Goal: Task Accomplishment & Management: Manage account settings

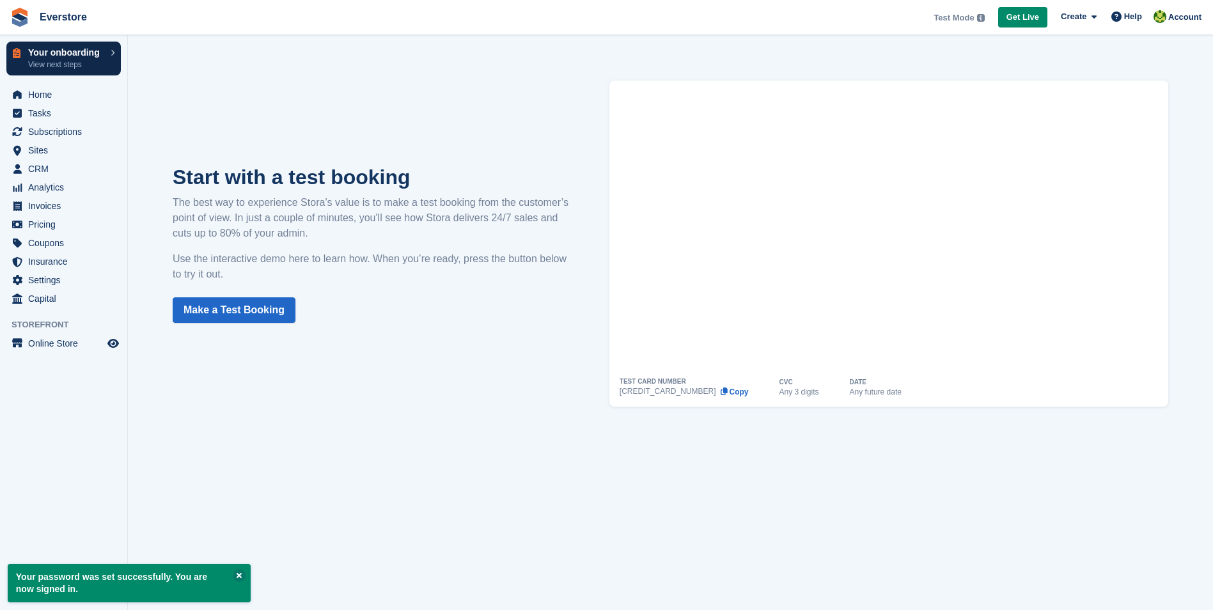
click at [65, 60] on p "View next steps" at bounding box center [66, 65] width 76 height 12
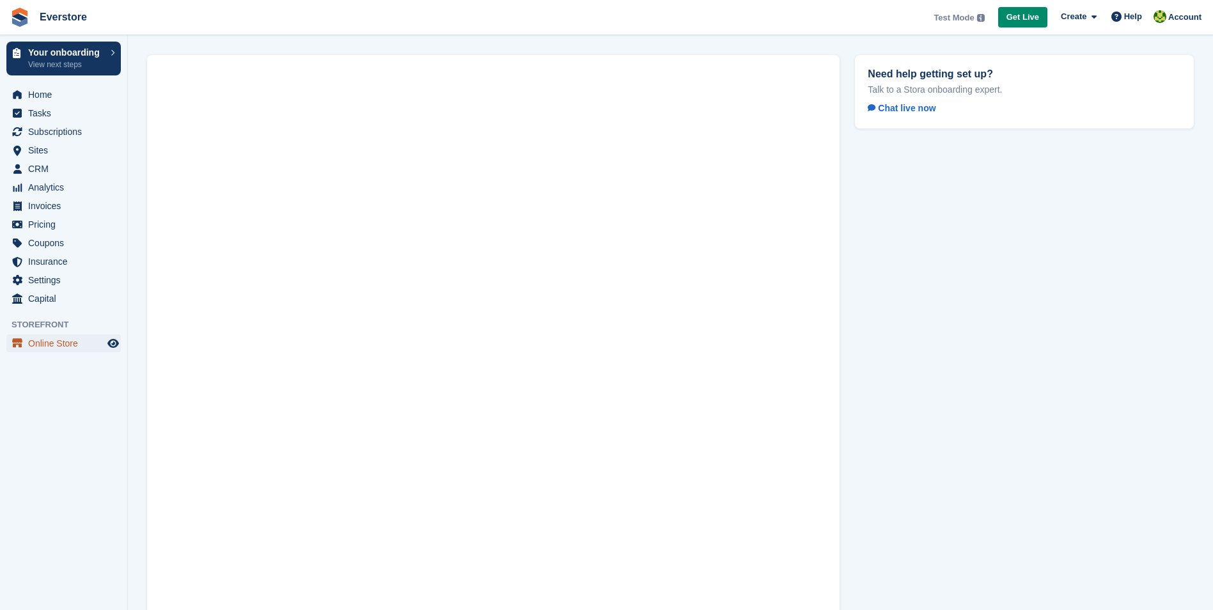
click at [52, 347] on span "Online Store" at bounding box center [66, 344] width 77 height 18
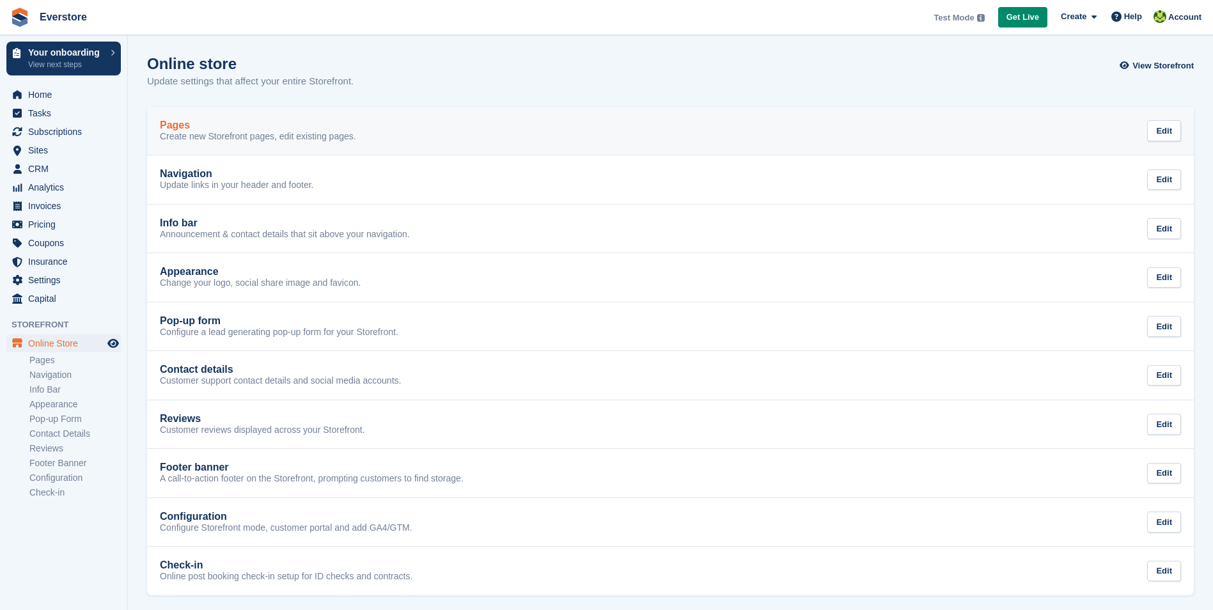
click at [249, 130] on div "Pages" at bounding box center [258, 126] width 196 height 12
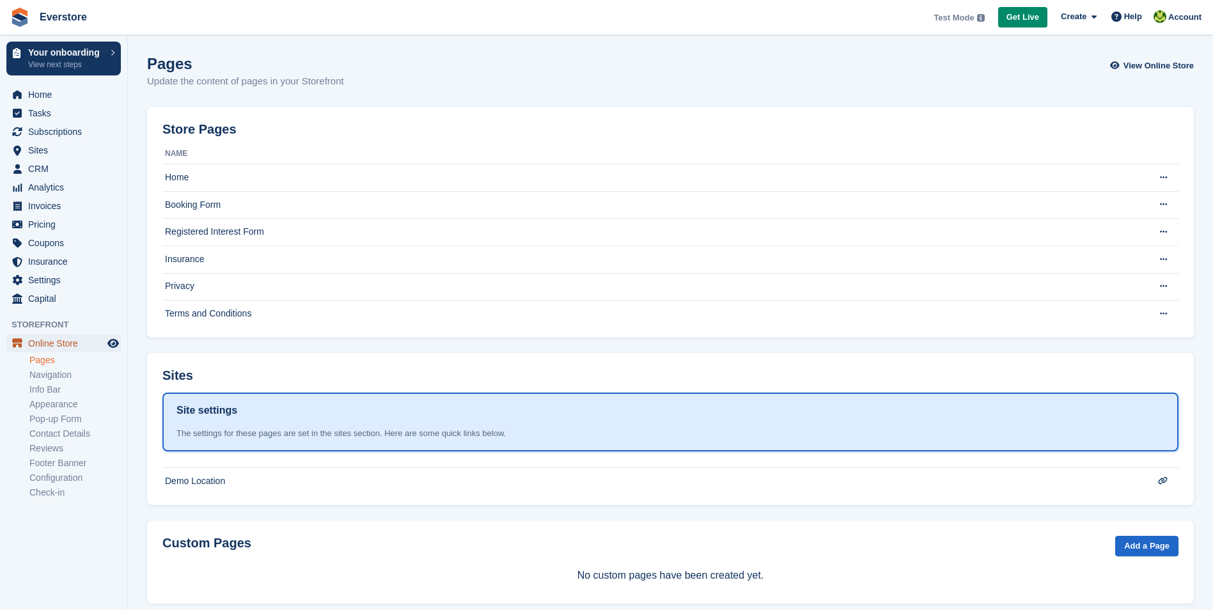
click at [43, 344] on span "Online Store" at bounding box center [66, 344] width 77 height 18
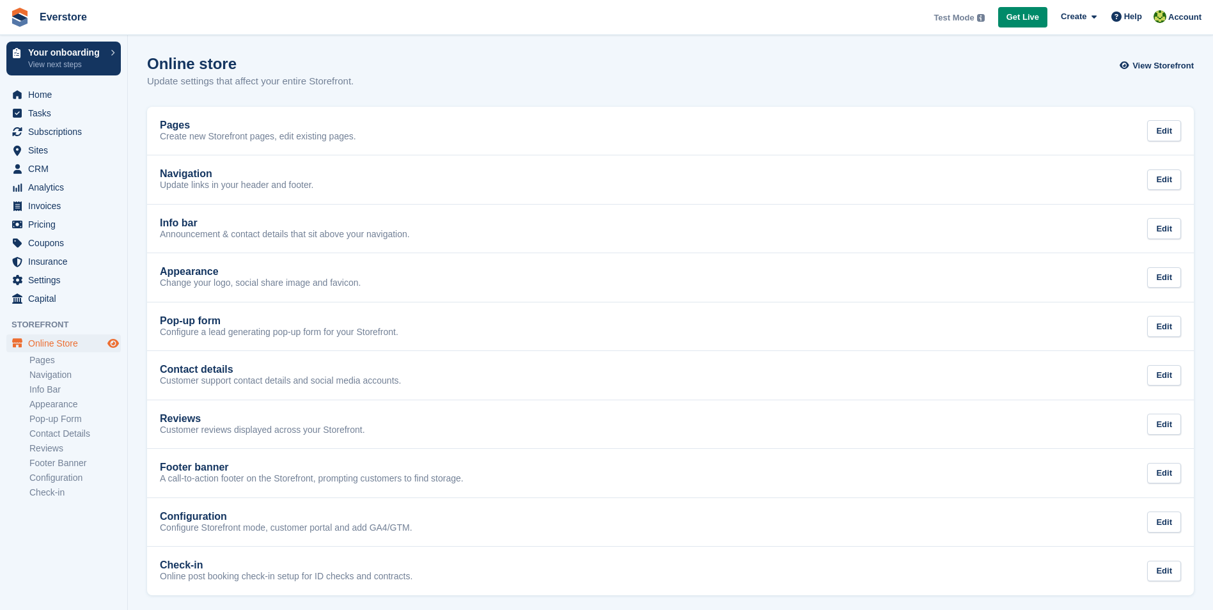
click at [116, 342] on icon "Preview store" at bounding box center [113, 343] width 12 height 10
click at [72, 406] on link "Appearance" at bounding box center [74, 405] width 91 height 12
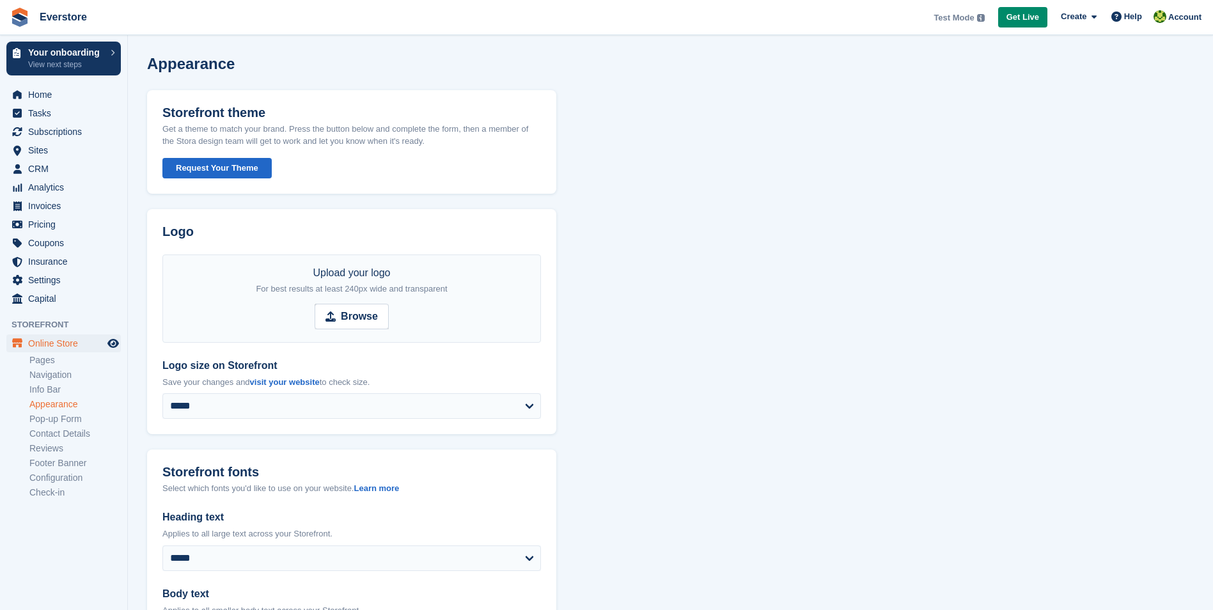
drag, startPoint x: 221, startPoint y: 167, endPoint x: 771, endPoint y: 265, distance: 558.7
click at [243, 178] on button "Request Your Theme" at bounding box center [216, 168] width 109 height 21
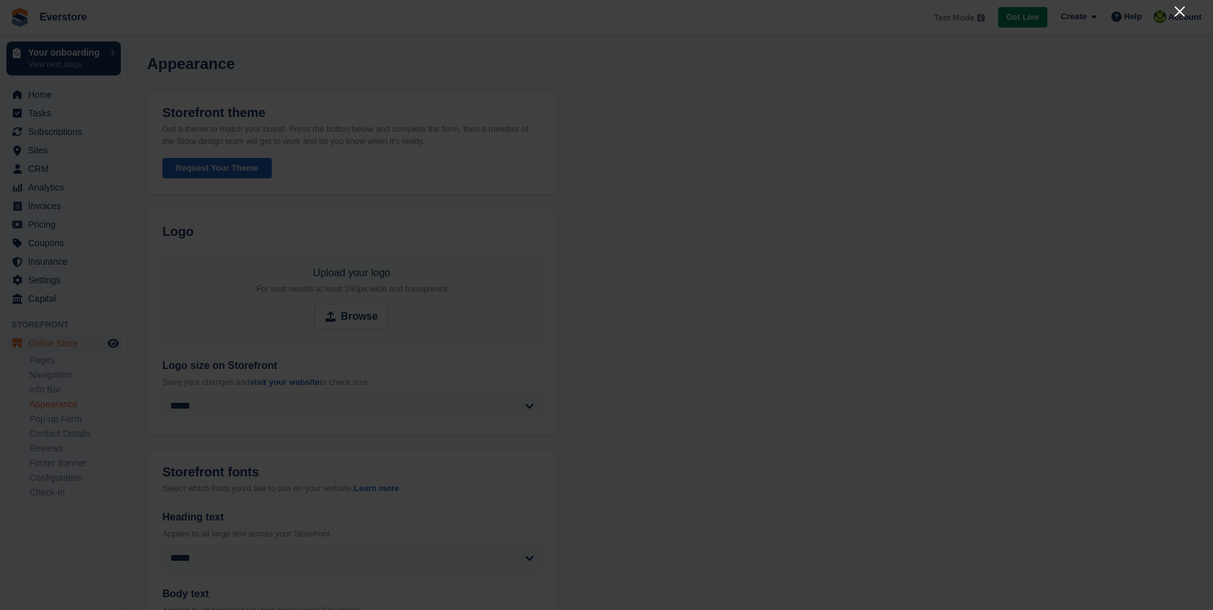
click at [1178, 10] on icon "Close" at bounding box center [1180, 11] width 10 height 10
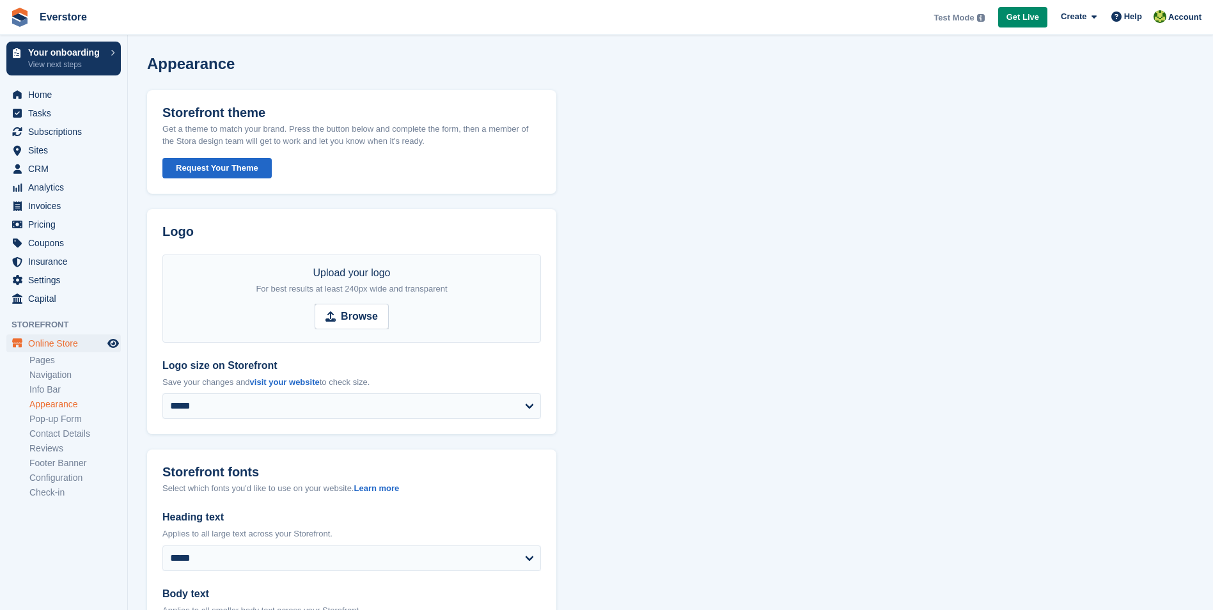
click at [52, 184] on span "Analytics" at bounding box center [66, 187] width 77 height 18
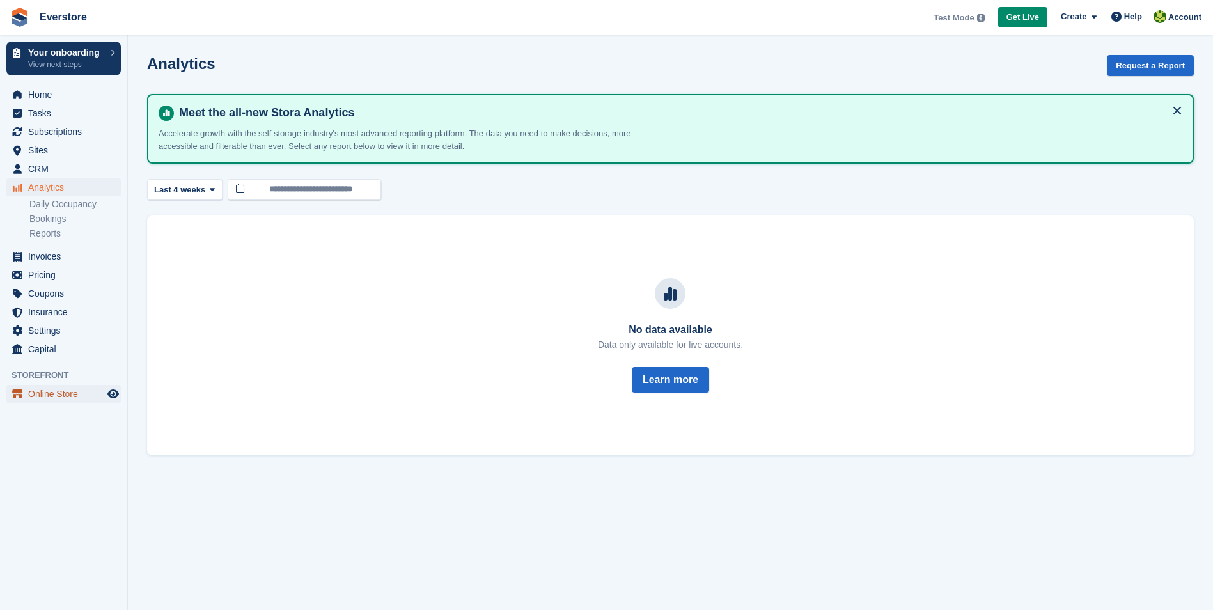
click at [36, 397] on span "Online Store" at bounding box center [66, 394] width 77 height 18
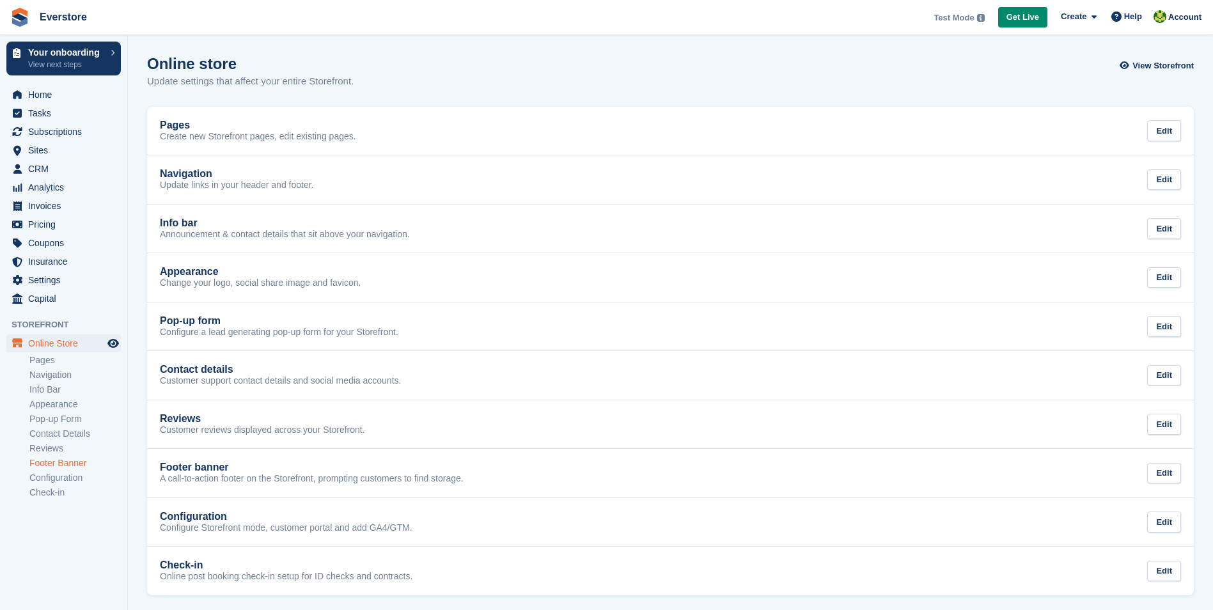
click at [70, 466] on link "Footer Banner" at bounding box center [74, 463] width 91 height 12
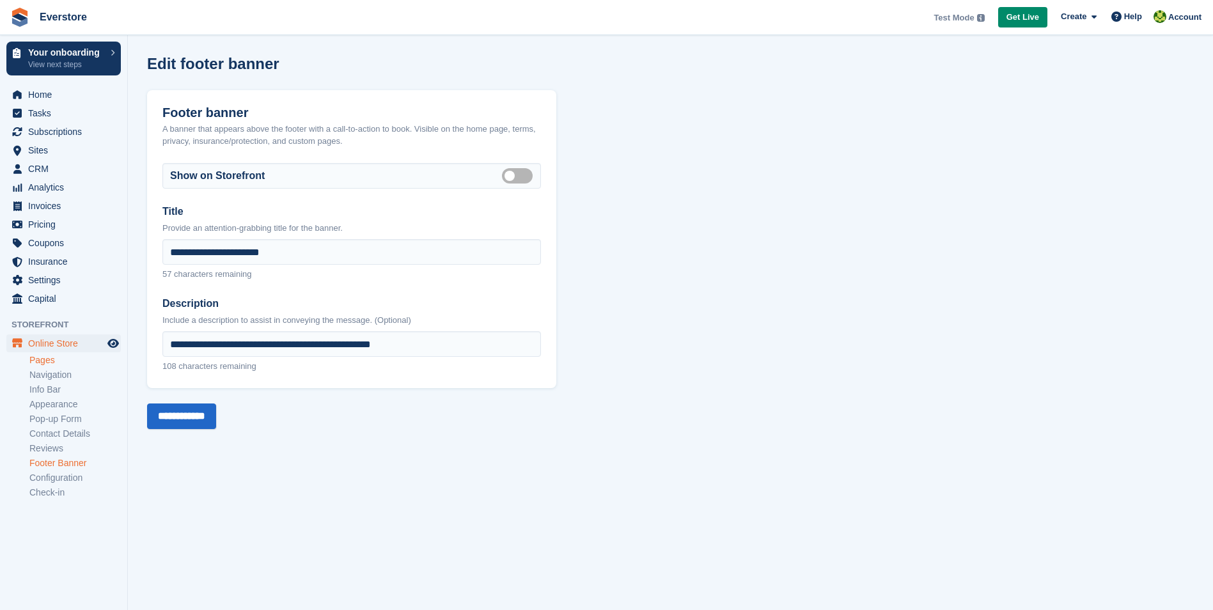
click at [65, 358] on link "Pages" at bounding box center [74, 360] width 91 height 12
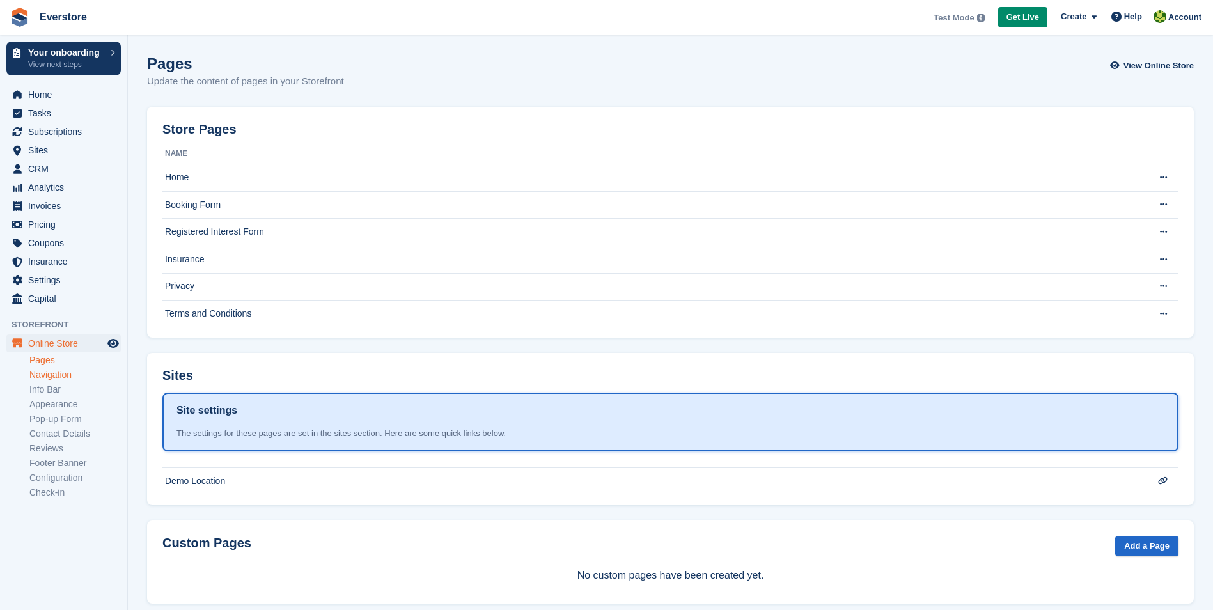
click at [76, 373] on link "Navigation" at bounding box center [74, 375] width 91 height 12
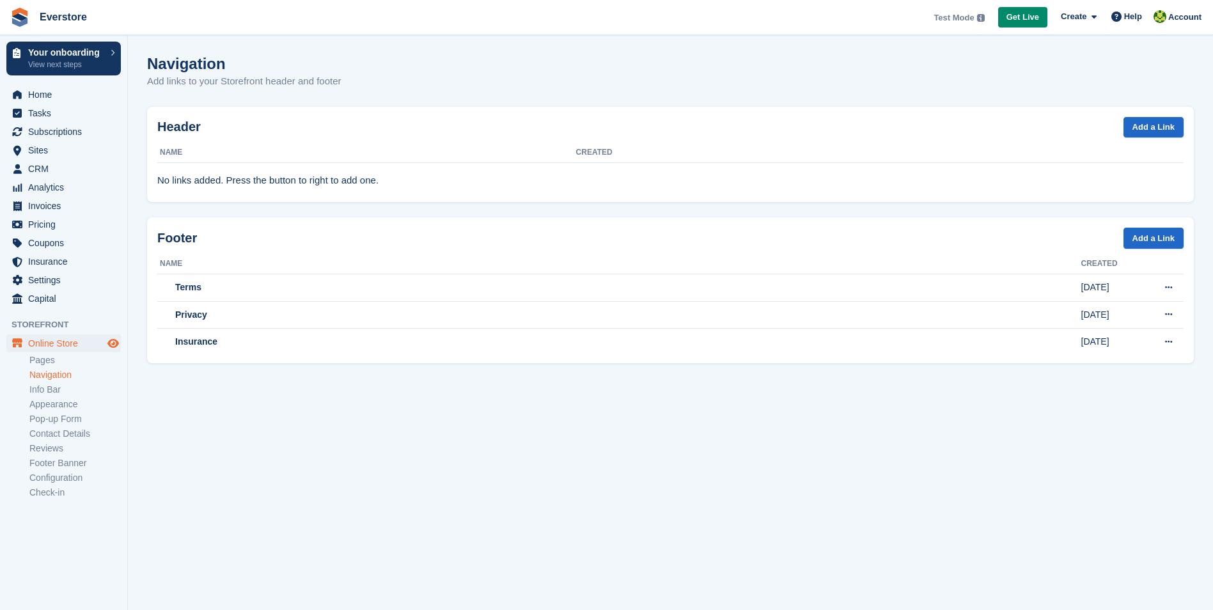
click at [116, 344] on icon "Preview store" at bounding box center [113, 343] width 12 height 10
click at [64, 391] on link "Info Bar" at bounding box center [74, 390] width 91 height 12
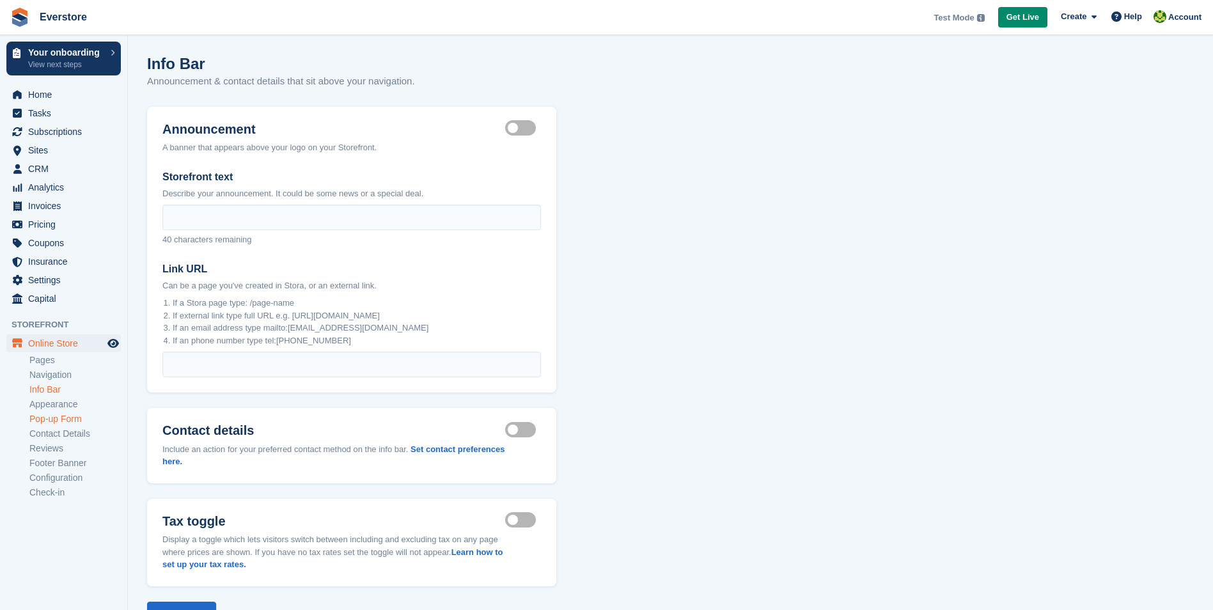
click at [59, 416] on link "Pop-up Form" at bounding box center [74, 419] width 91 height 12
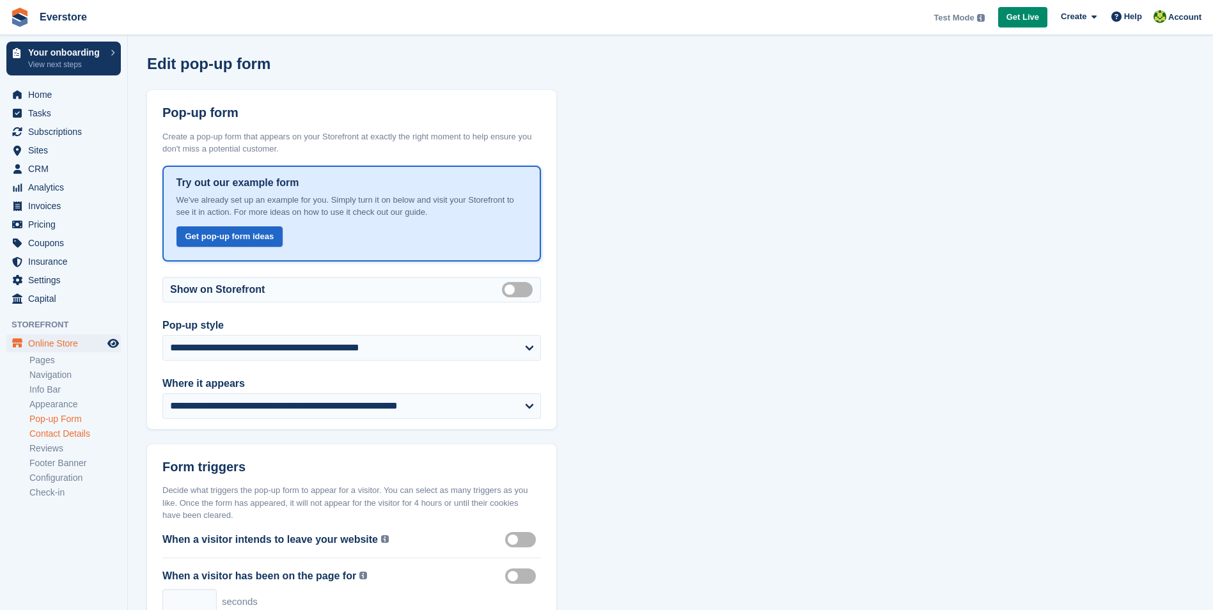
click at [49, 439] on link "Contact Details" at bounding box center [74, 434] width 91 height 12
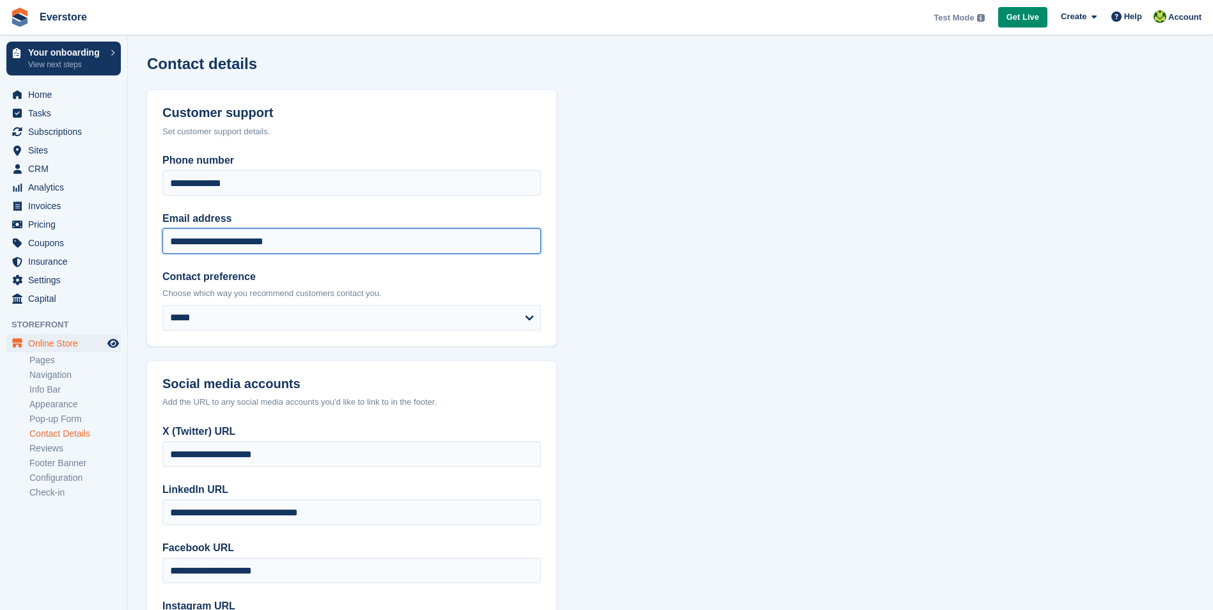
drag, startPoint x: 188, startPoint y: 244, endPoint x: 181, endPoint y: 244, distance: 7.0
click at [181, 244] on input "**********" at bounding box center [351, 241] width 379 height 26
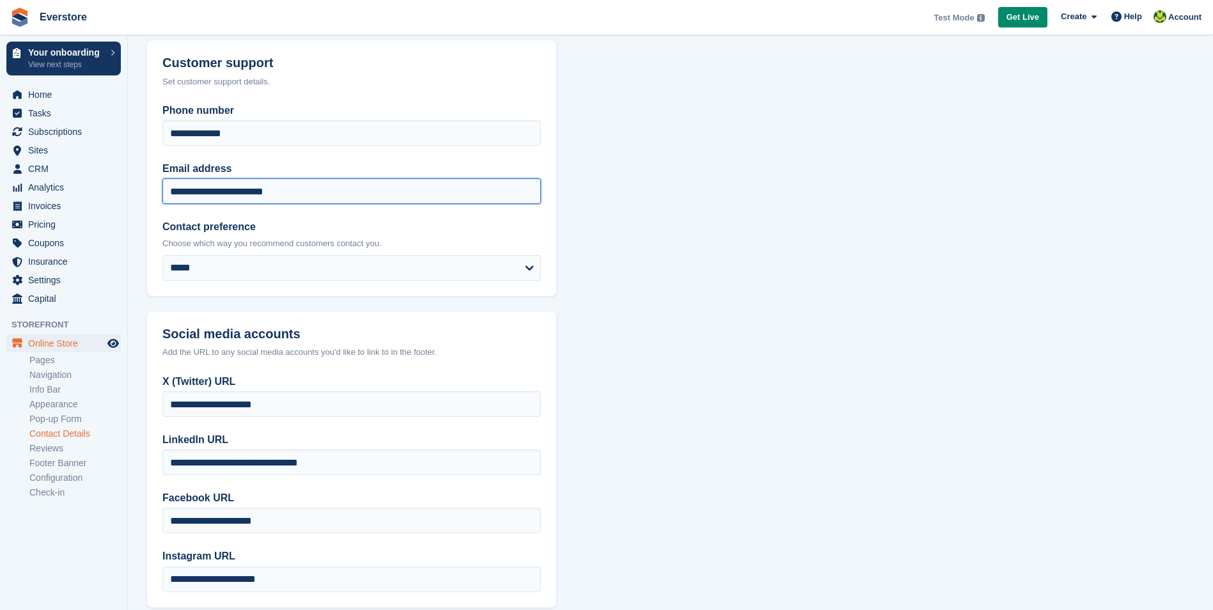
scroll to position [123, 0]
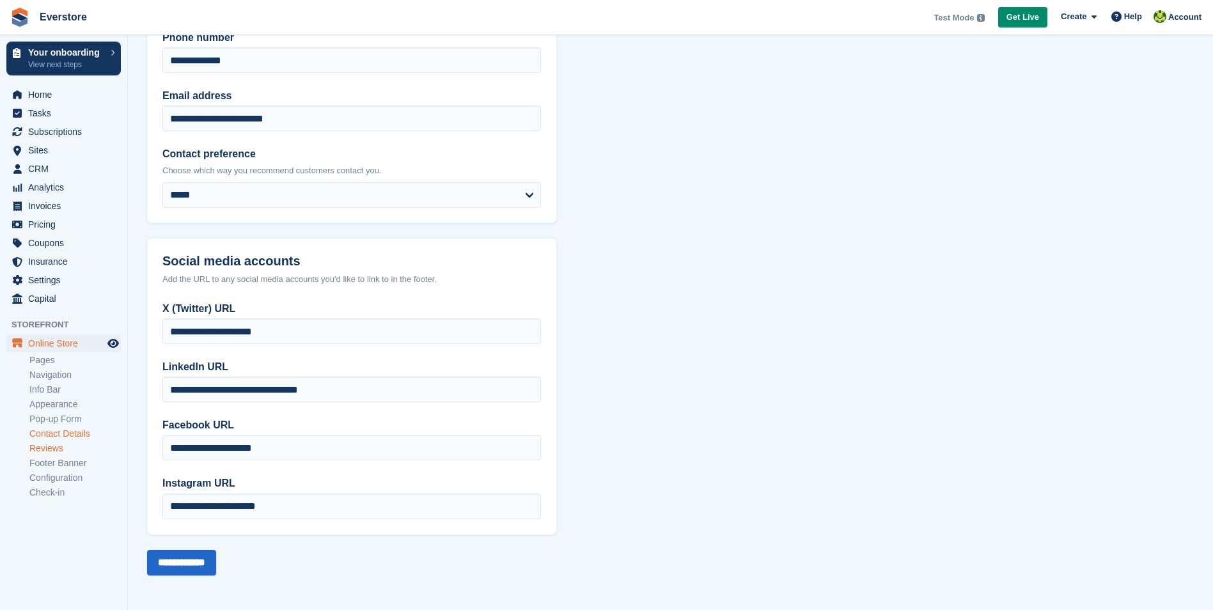
click at [39, 450] on link "Reviews" at bounding box center [74, 449] width 91 height 12
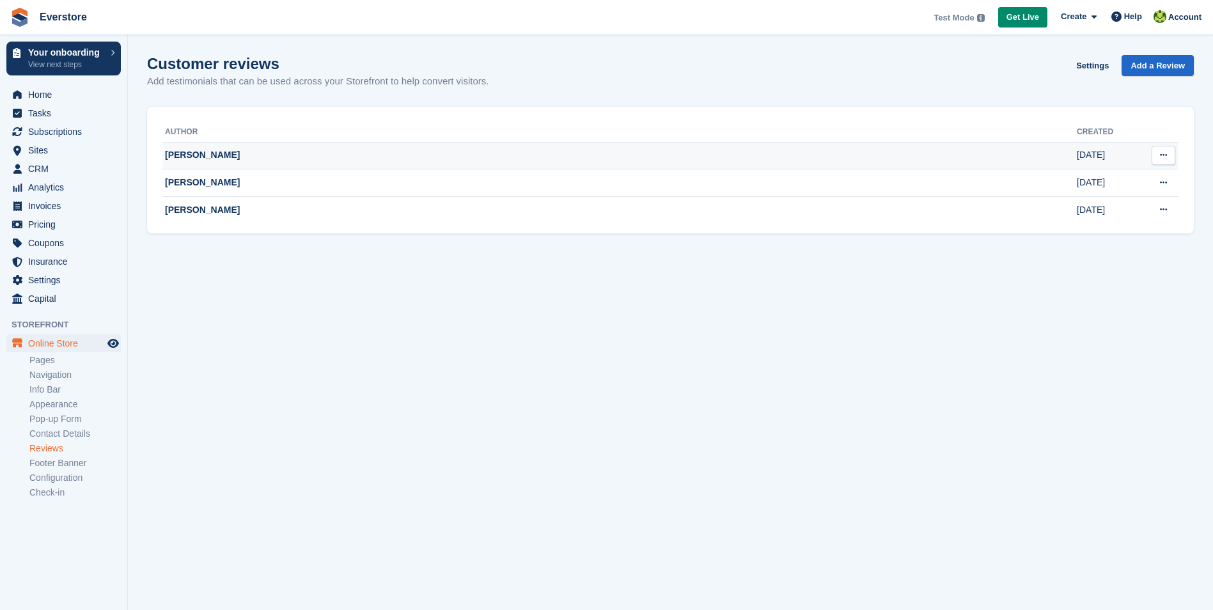
click at [227, 157] on td "John C" at bounding box center [619, 156] width 915 height 28
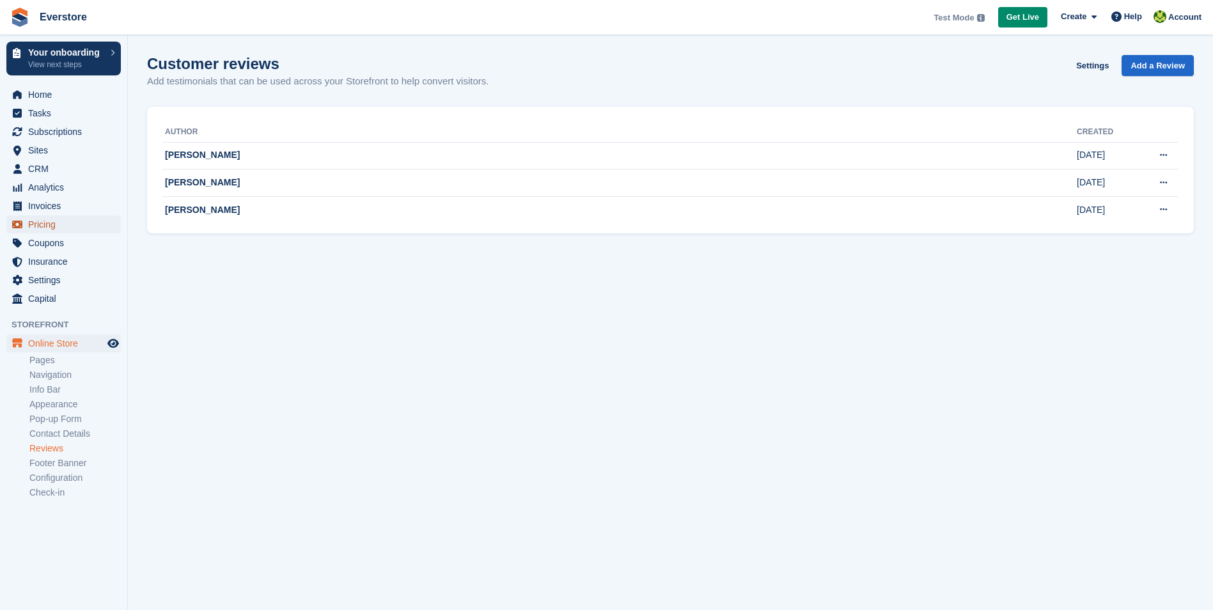
click at [43, 223] on span "Pricing" at bounding box center [66, 225] width 77 height 18
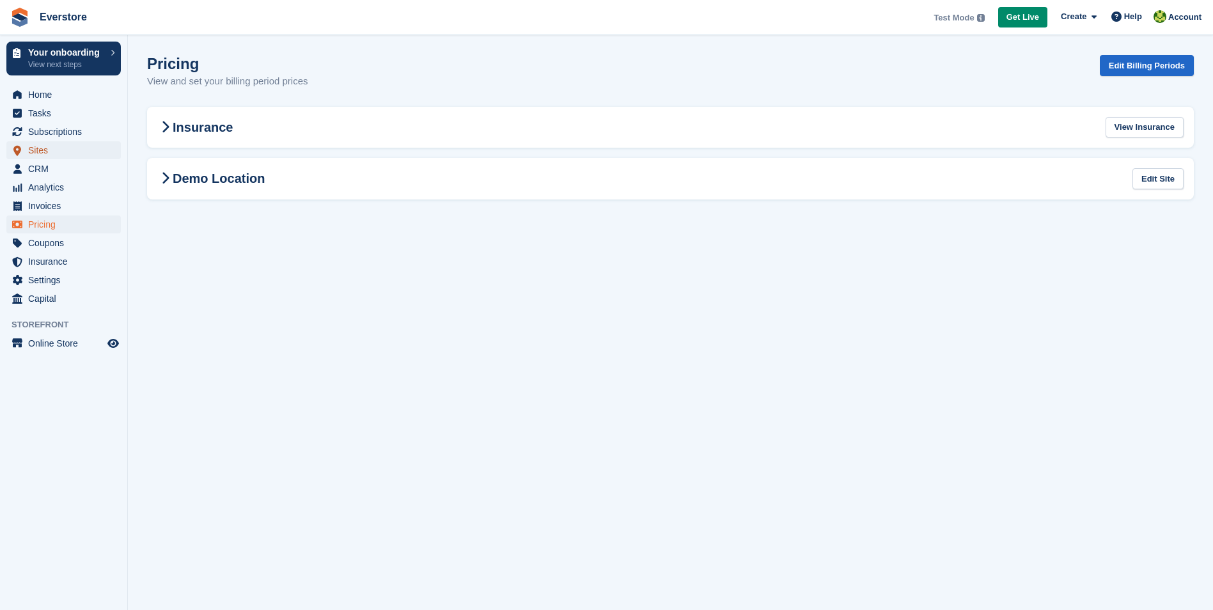
click at [51, 146] on span "Sites" at bounding box center [66, 150] width 77 height 18
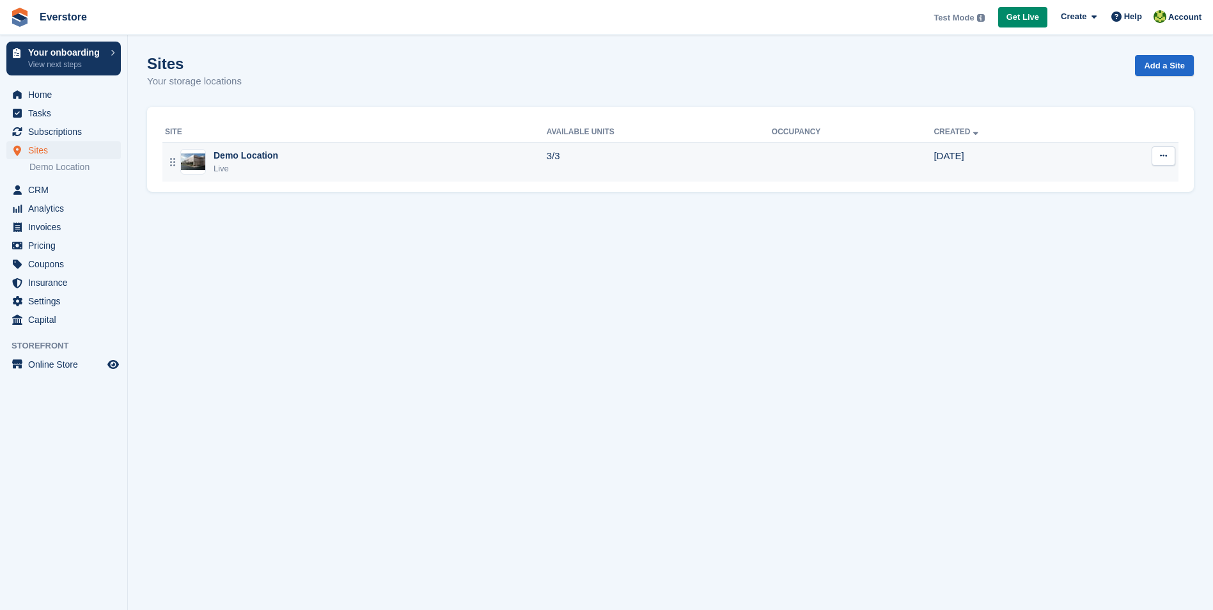
click at [249, 168] on div "Live" at bounding box center [246, 168] width 65 height 13
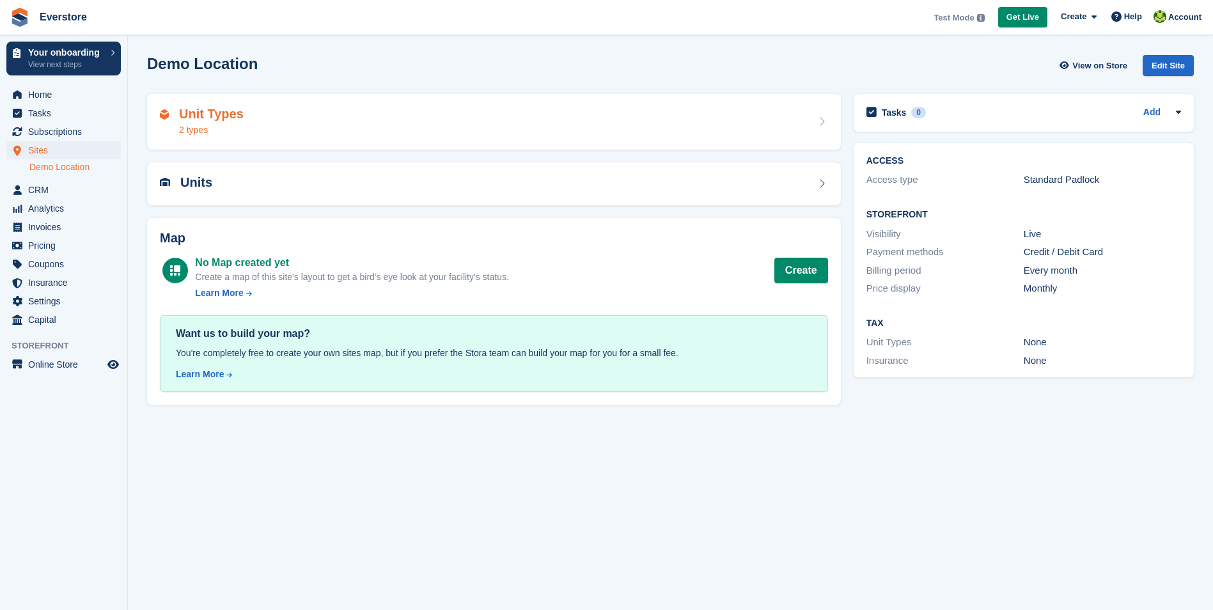
click at [255, 125] on div "Unit Types 2 types" at bounding box center [494, 122] width 668 height 31
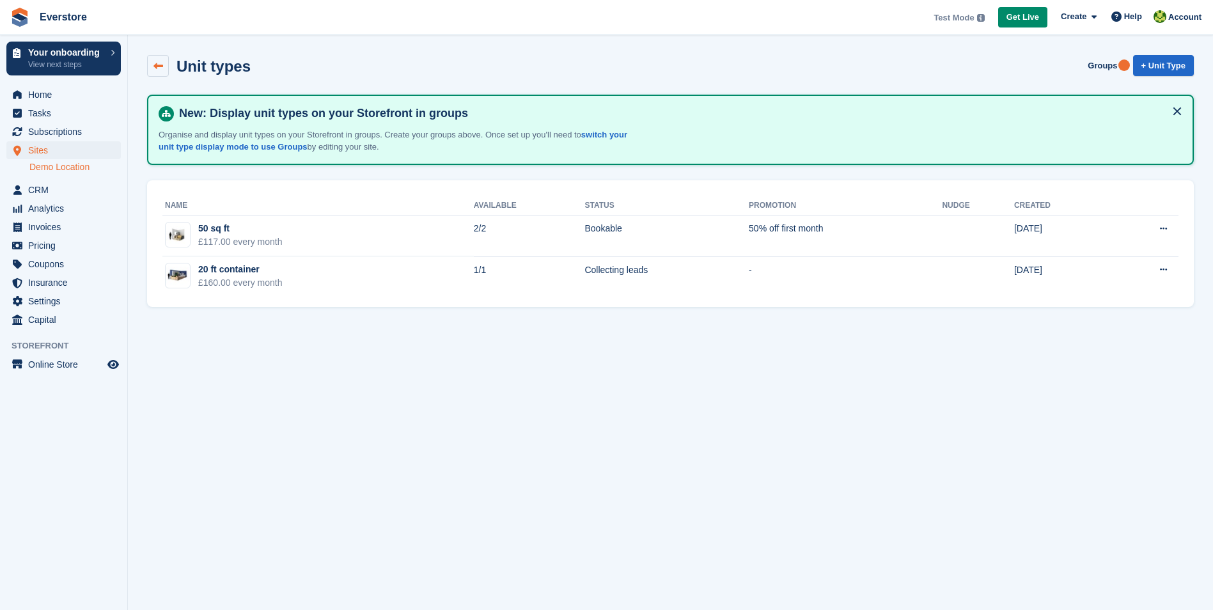
click at [156, 63] on icon at bounding box center [159, 66] width 10 height 10
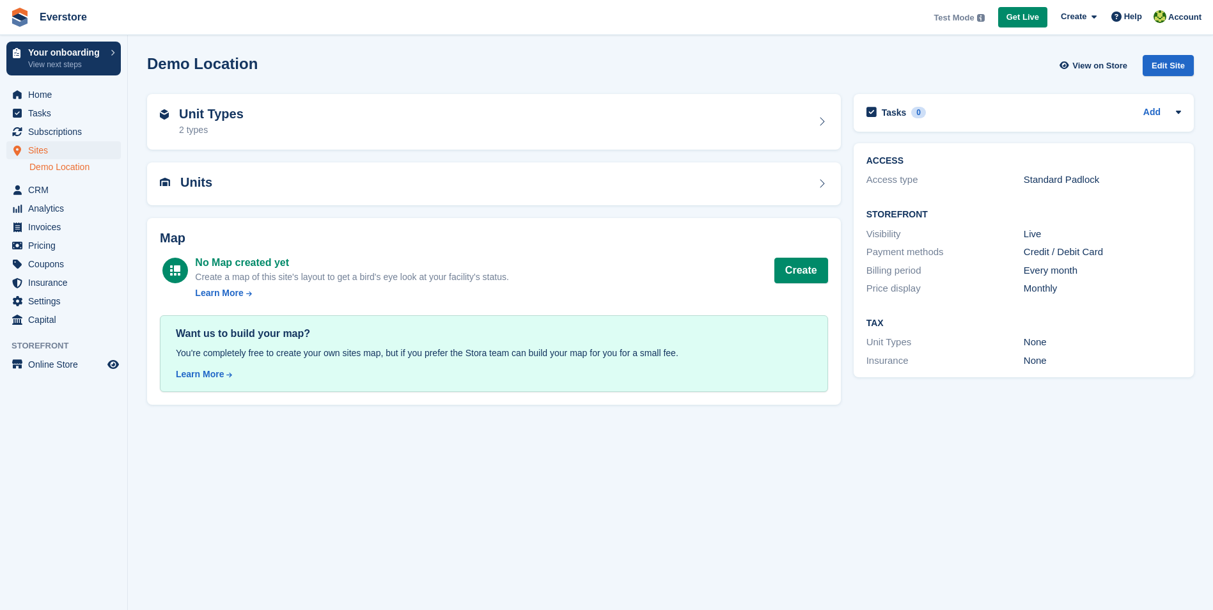
click at [195, 63] on h2 "Demo Location" at bounding box center [202, 63] width 111 height 17
click at [38, 148] on span "Sites" at bounding box center [66, 150] width 77 height 18
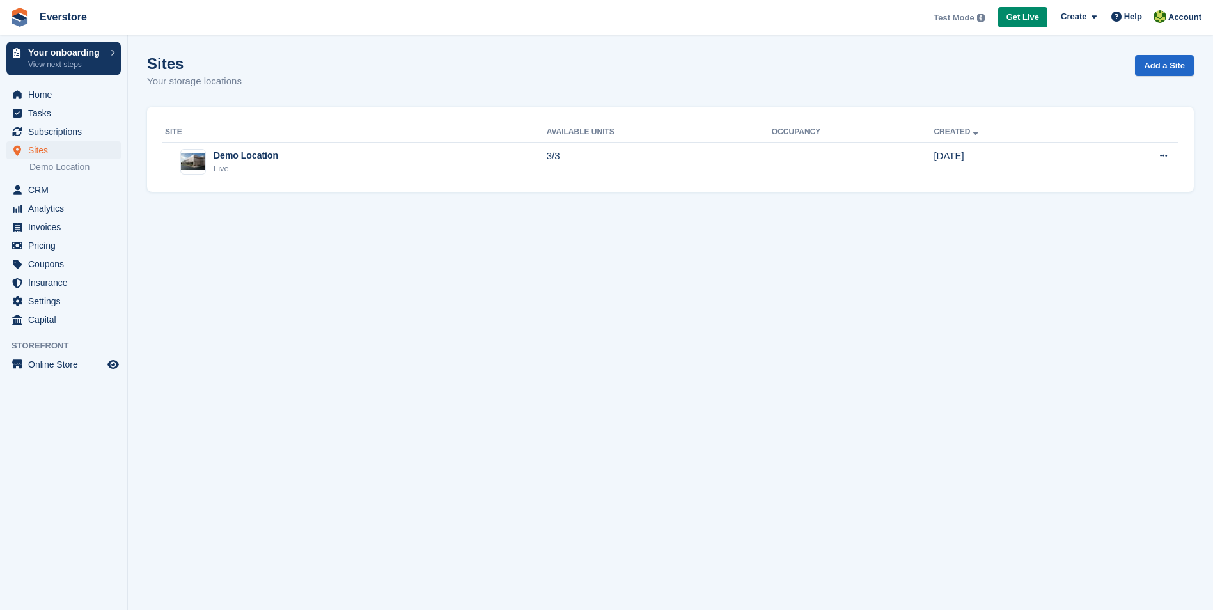
click at [51, 166] on link "Demo Location" at bounding box center [74, 167] width 91 height 12
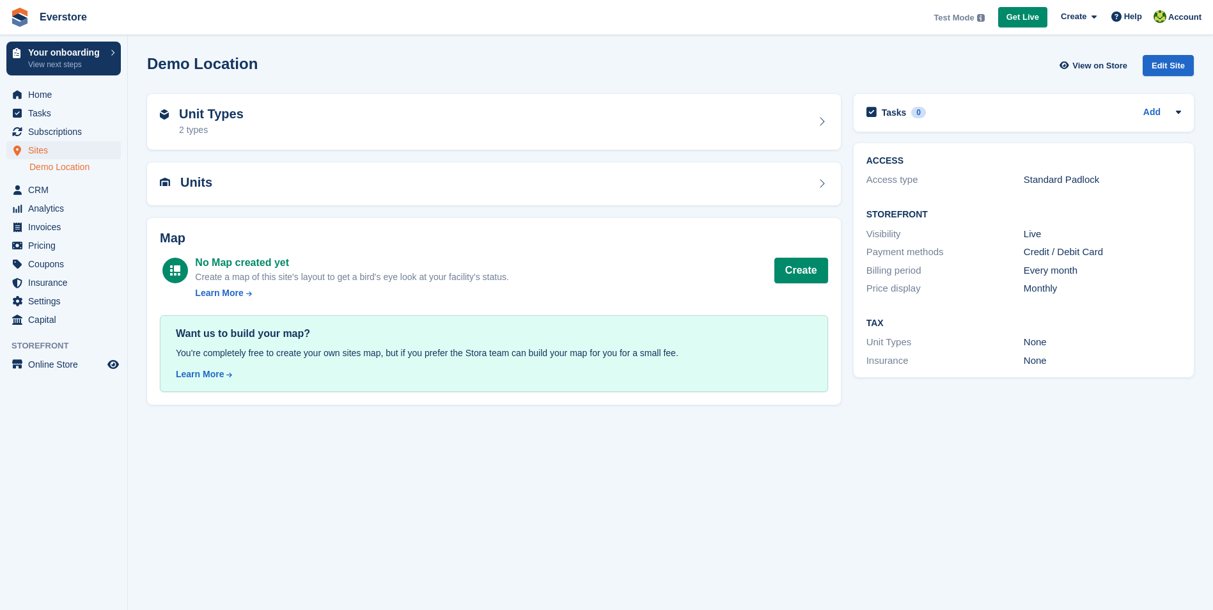
click at [56, 168] on link "Demo Location" at bounding box center [74, 167] width 91 height 12
click at [49, 146] on span "Sites" at bounding box center [66, 150] width 77 height 18
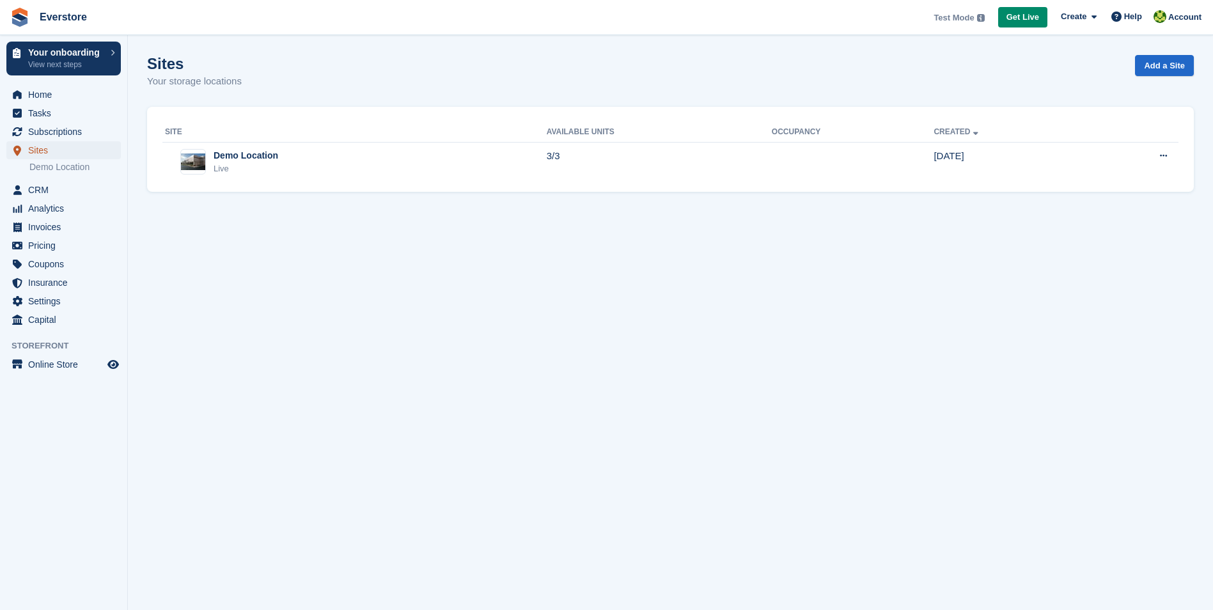
click at [45, 152] on span "Sites" at bounding box center [66, 150] width 77 height 18
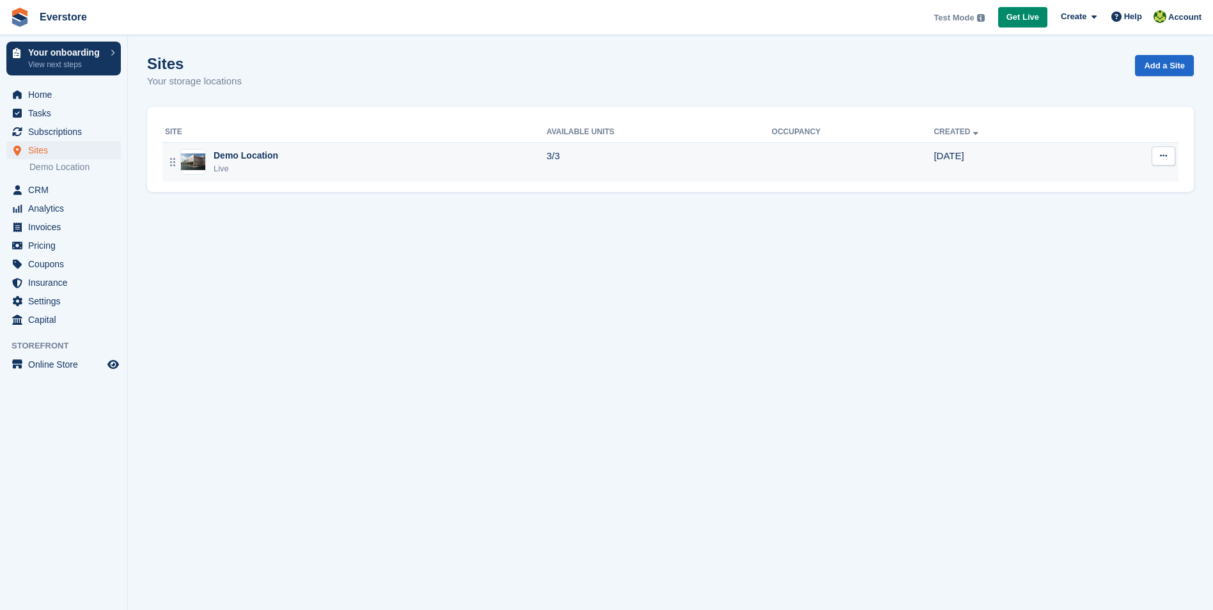
click at [170, 161] on icon at bounding box center [172, 162] width 5 height 8
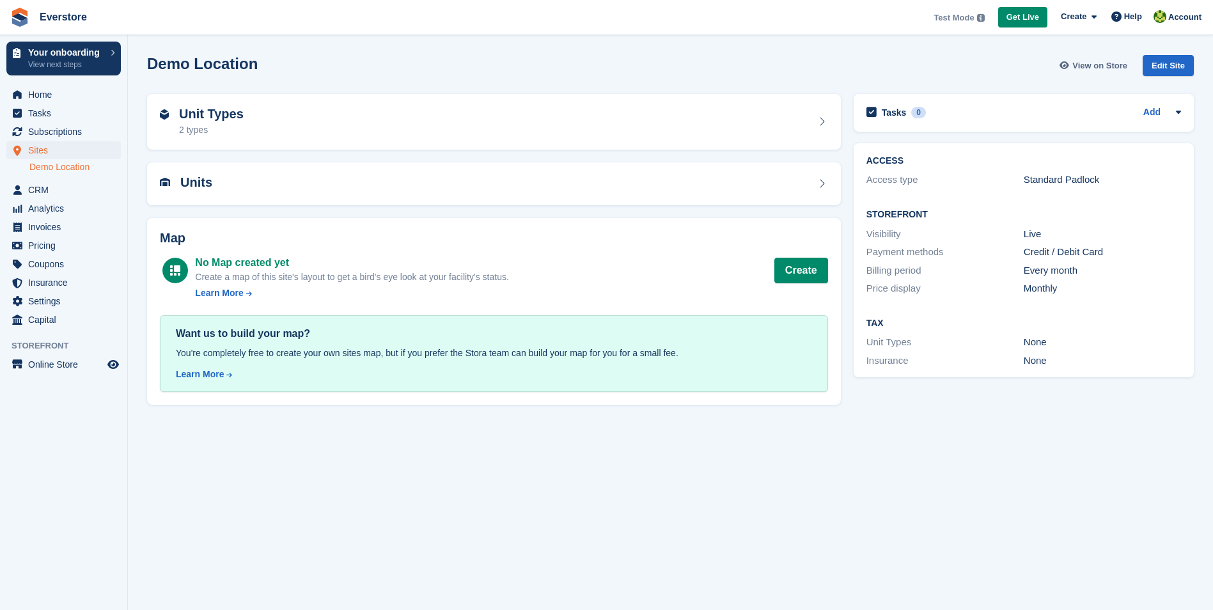
click at [1084, 67] on span "View on Store" at bounding box center [1100, 65] width 55 height 13
click at [30, 278] on span "Insurance" at bounding box center [66, 283] width 77 height 18
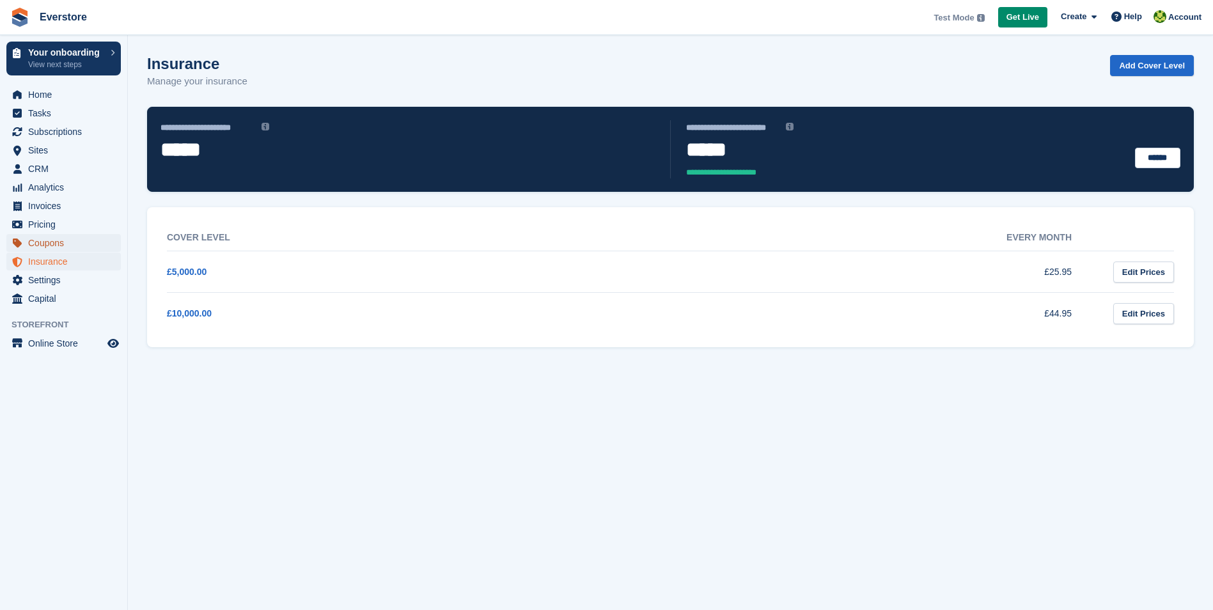
click at [51, 244] on span "Coupons" at bounding box center [66, 243] width 77 height 18
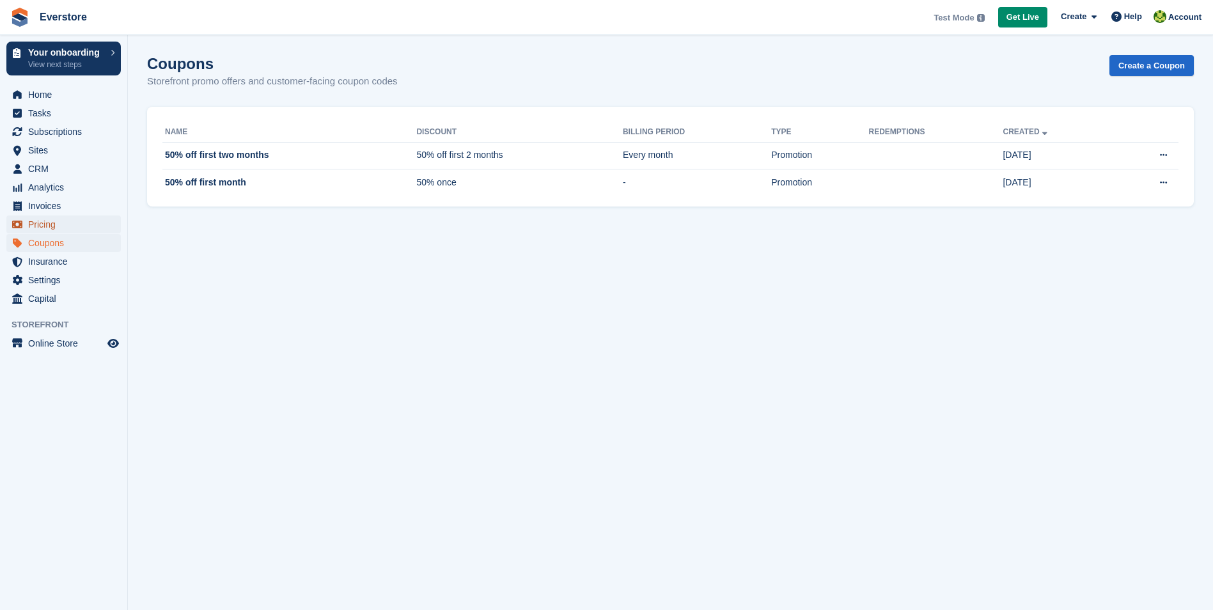
click at [50, 228] on span "Pricing" at bounding box center [66, 225] width 77 height 18
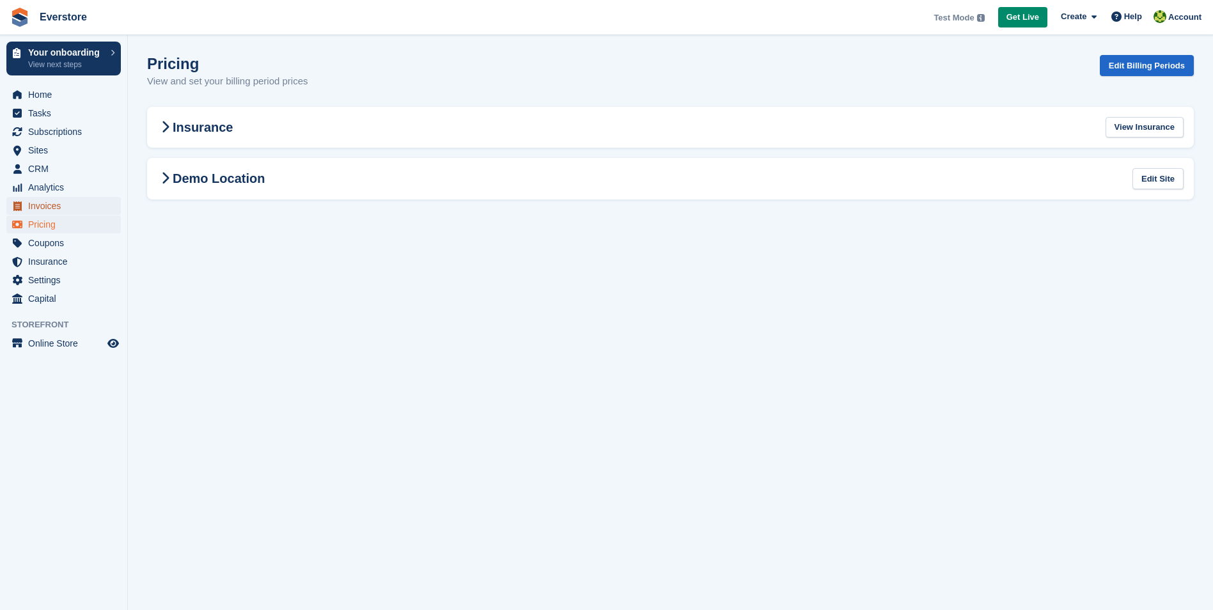
click at [40, 205] on span "Invoices" at bounding box center [66, 206] width 77 height 18
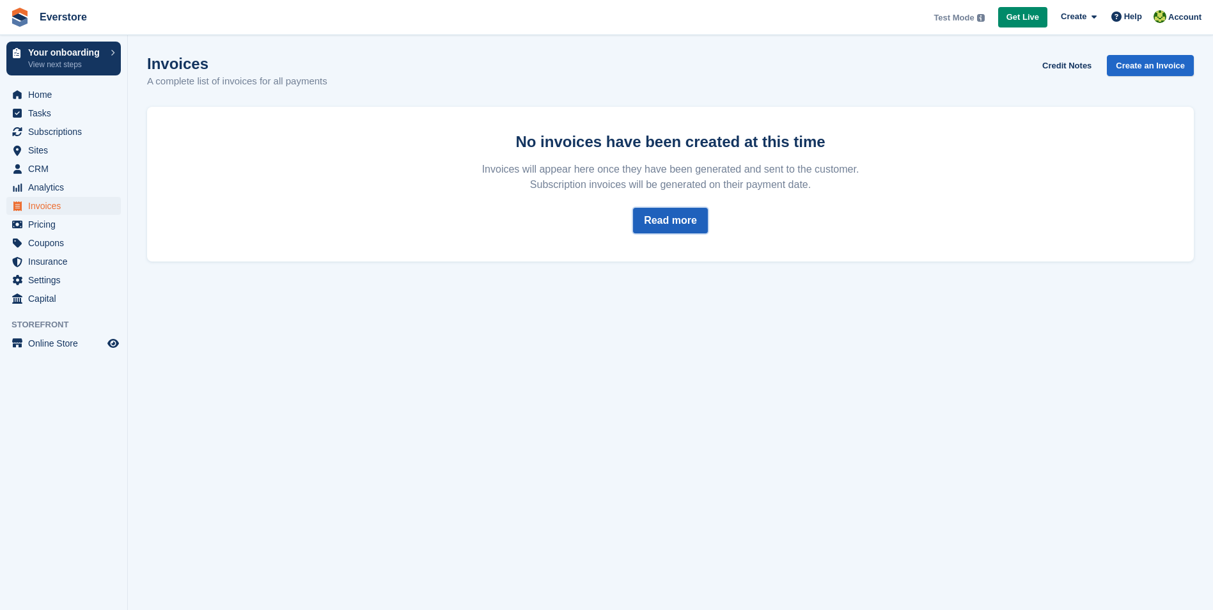
click at [668, 213] on link "Read more" at bounding box center [670, 221] width 75 height 26
click at [36, 164] on span "CRM" at bounding box center [66, 169] width 77 height 18
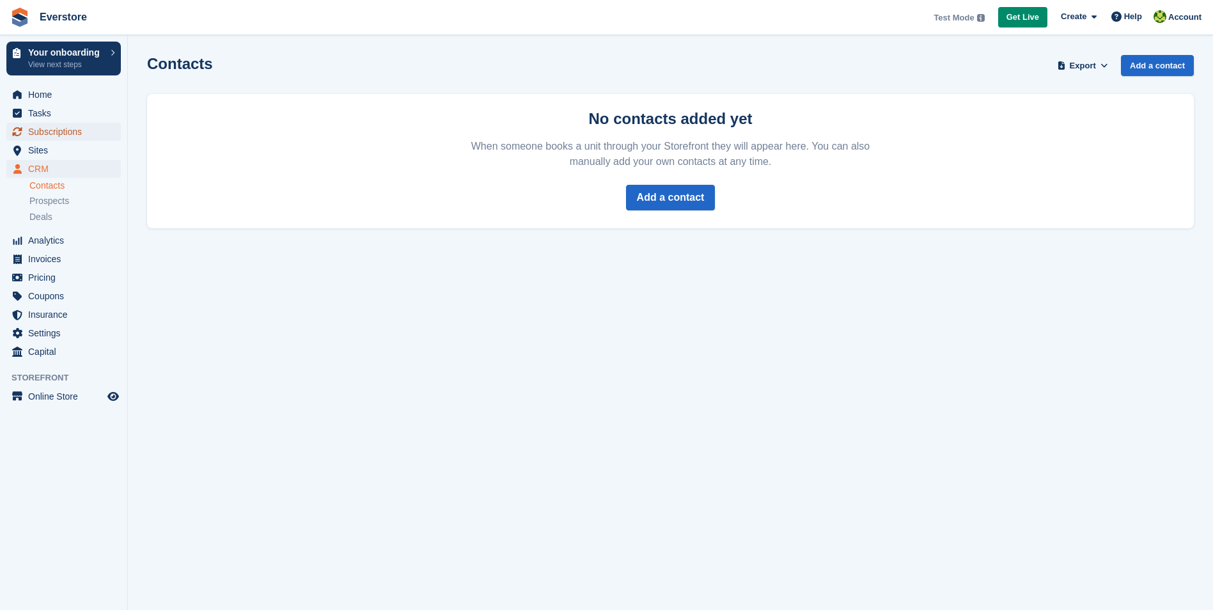
click at [34, 136] on span "Subscriptions" at bounding box center [66, 132] width 77 height 18
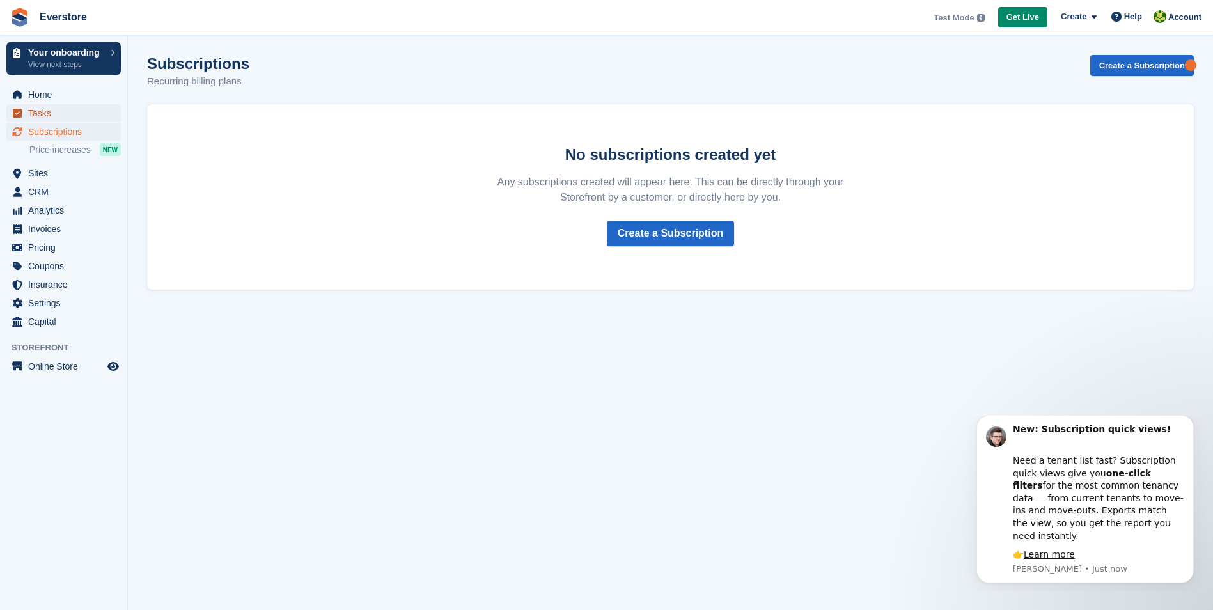
click at [49, 111] on span "Tasks" at bounding box center [66, 113] width 77 height 18
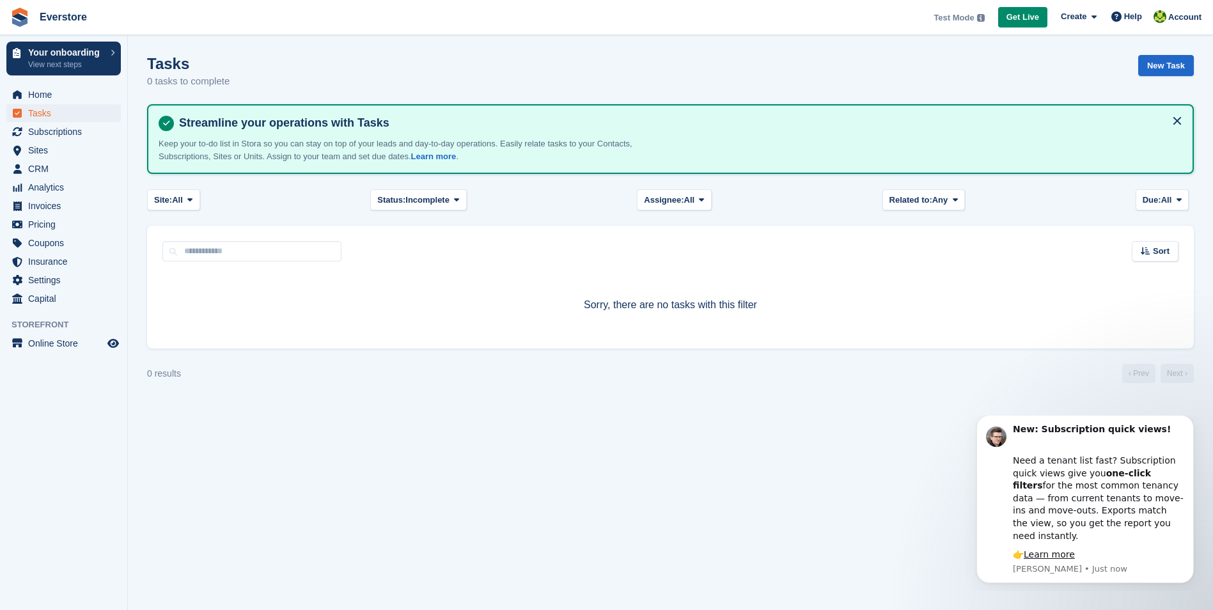
click at [674, 446] on section "Tasks 0 tasks to complete New Task Streamline your operations with Tasks Keep y…" at bounding box center [670, 305] width 1085 height 610
click at [42, 303] on span "Capital" at bounding box center [66, 299] width 77 height 18
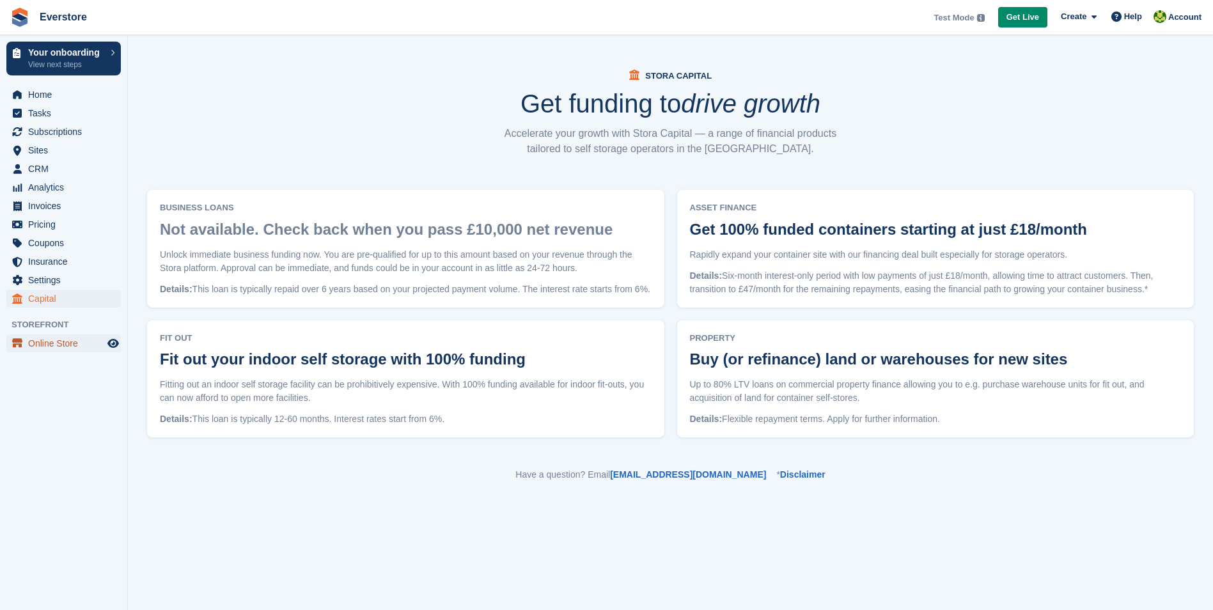
click at [71, 345] on span "Online Store" at bounding box center [66, 344] width 77 height 18
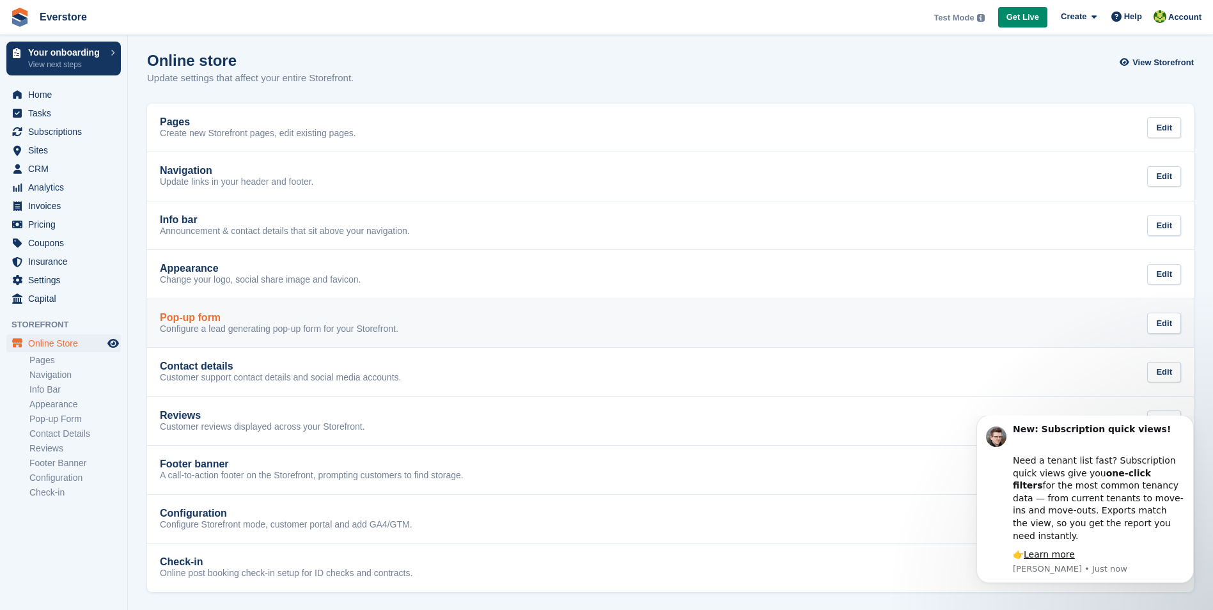
scroll to position [4, 0]
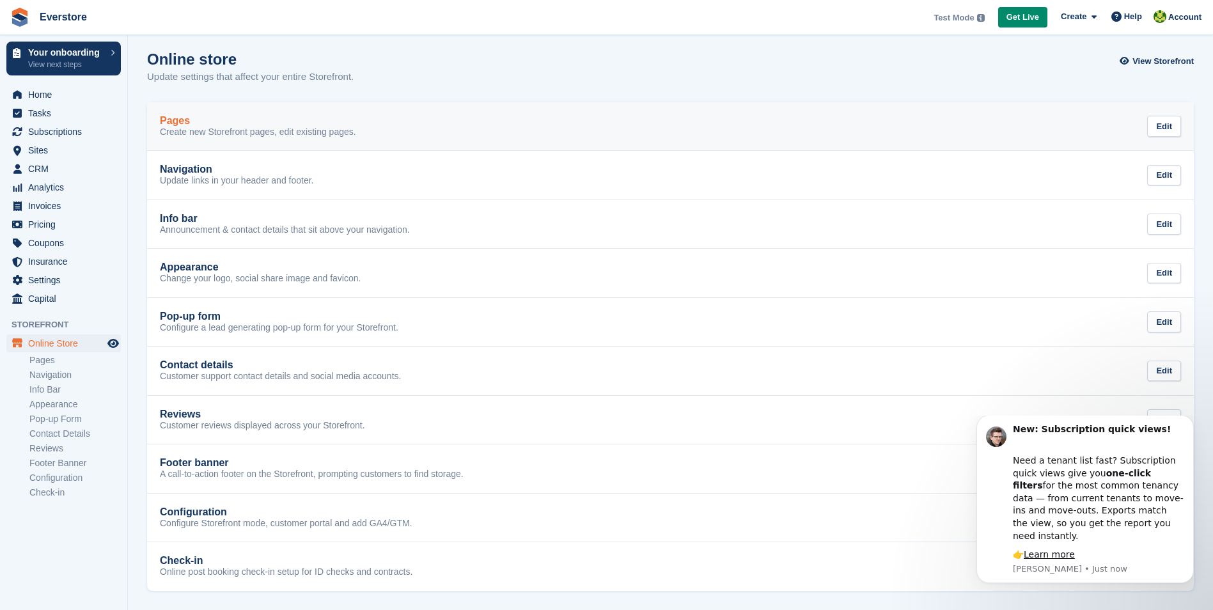
click at [193, 130] on p "Create new Storefront pages, edit existing pages." at bounding box center [258, 133] width 196 height 12
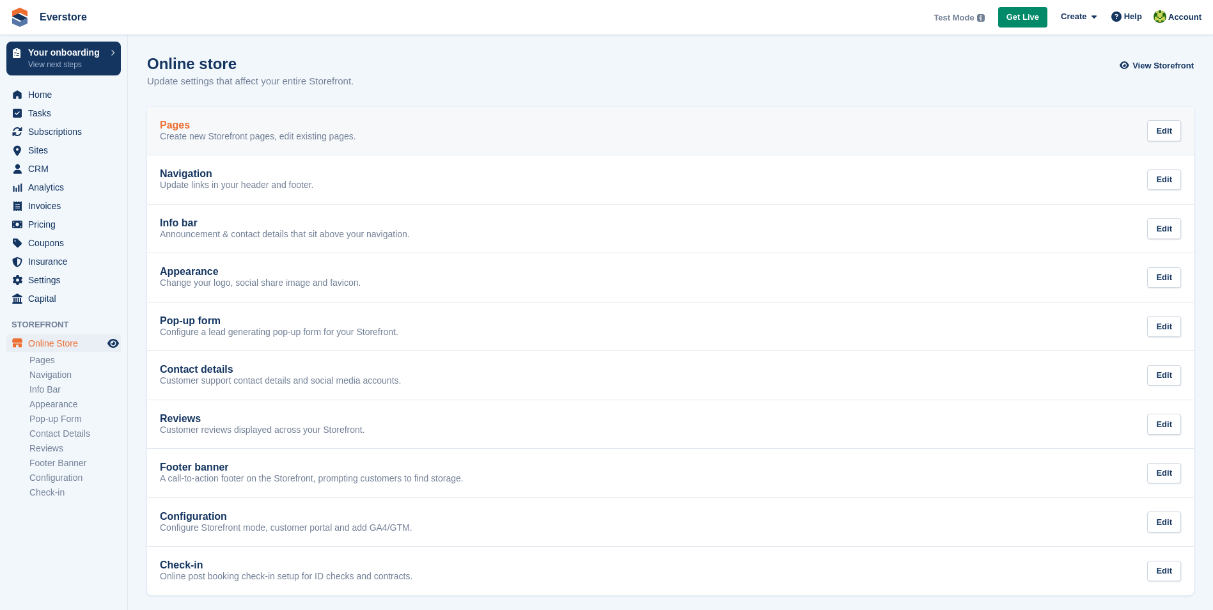
scroll to position [4, 0]
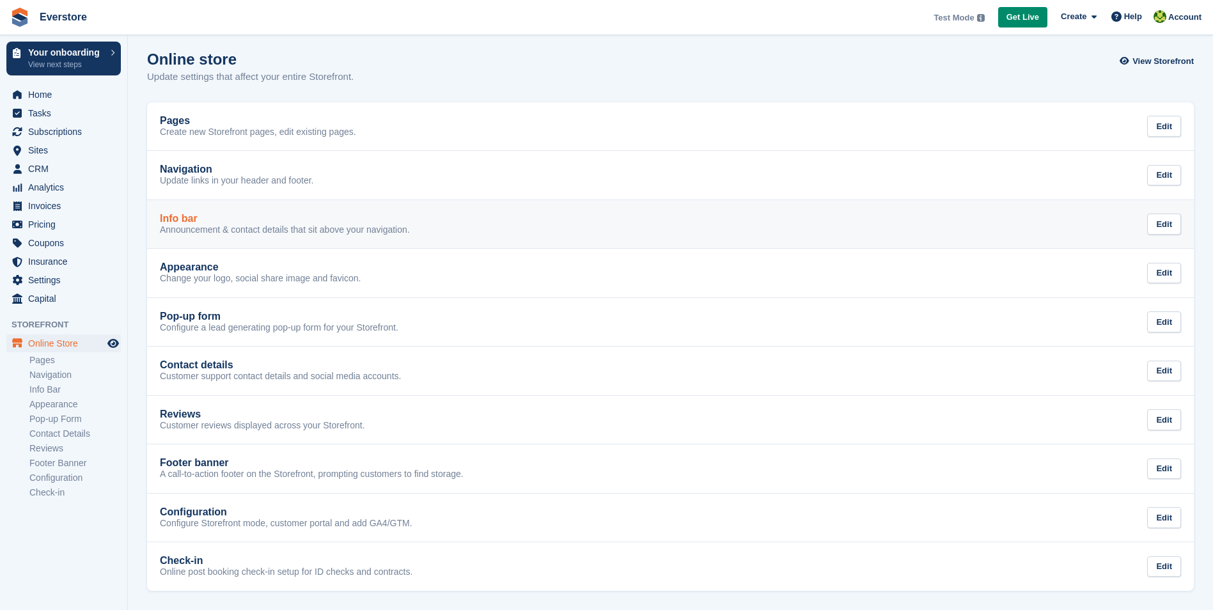
click at [201, 200] on link "Info bar Announcement & contact details that sit above your navigation. Edit" at bounding box center [670, 224] width 1047 height 49
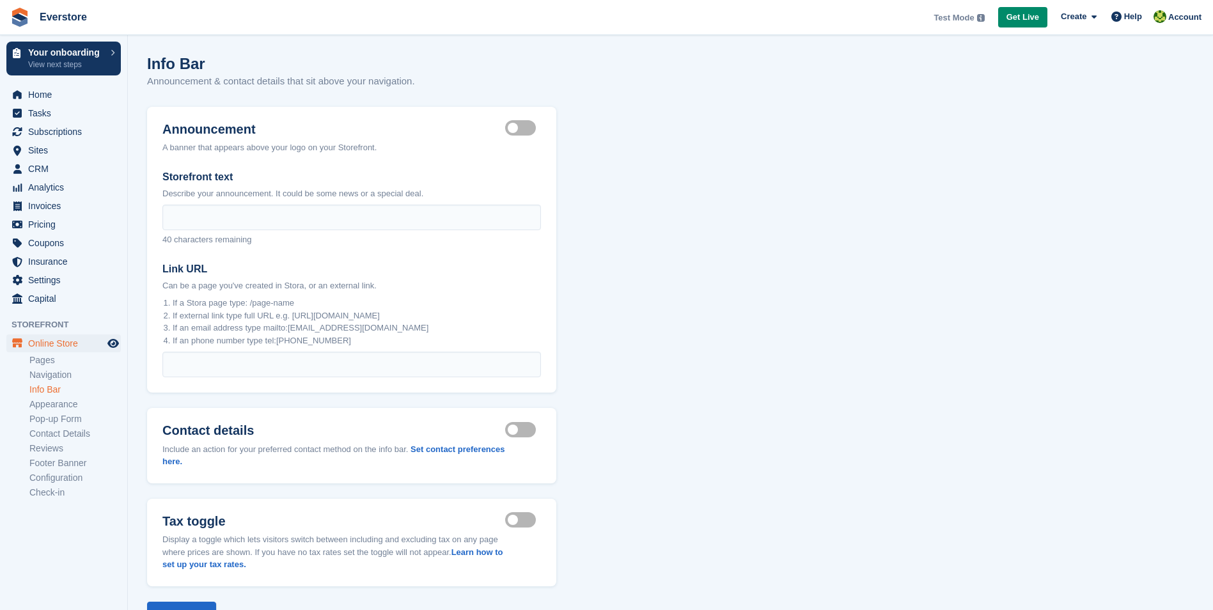
click at [179, 175] on label "Storefront text" at bounding box center [351, 177] width 379 height 15
click at [179, 205] on input "Storefront text" at bounding box center [351, 218] width 379 height 26
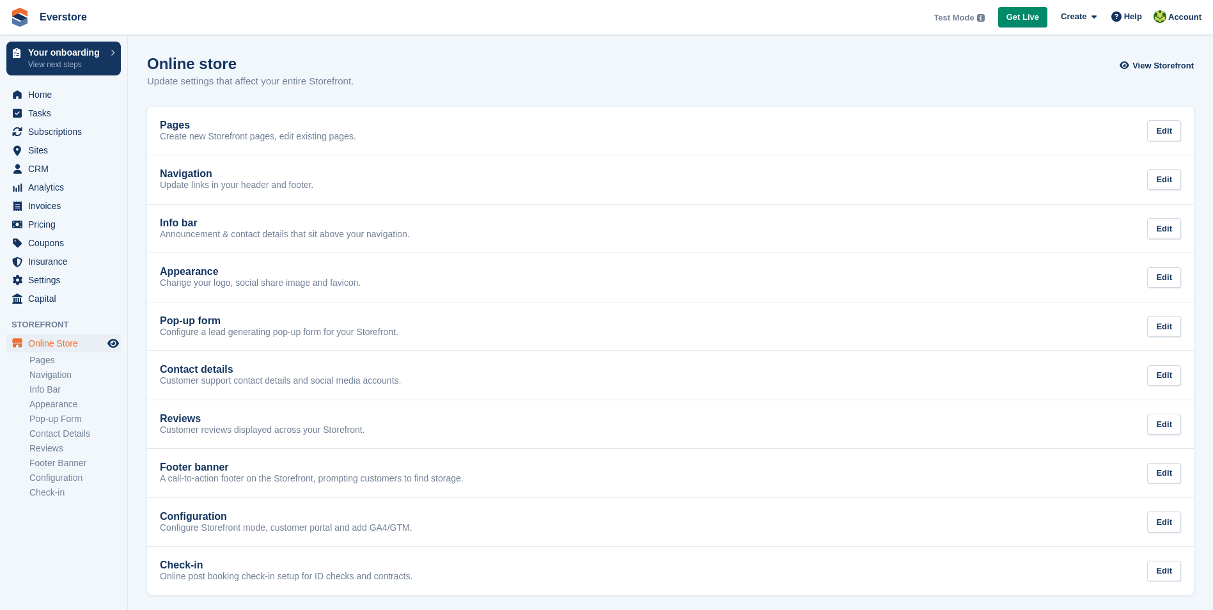
scroll to position [4, 0]
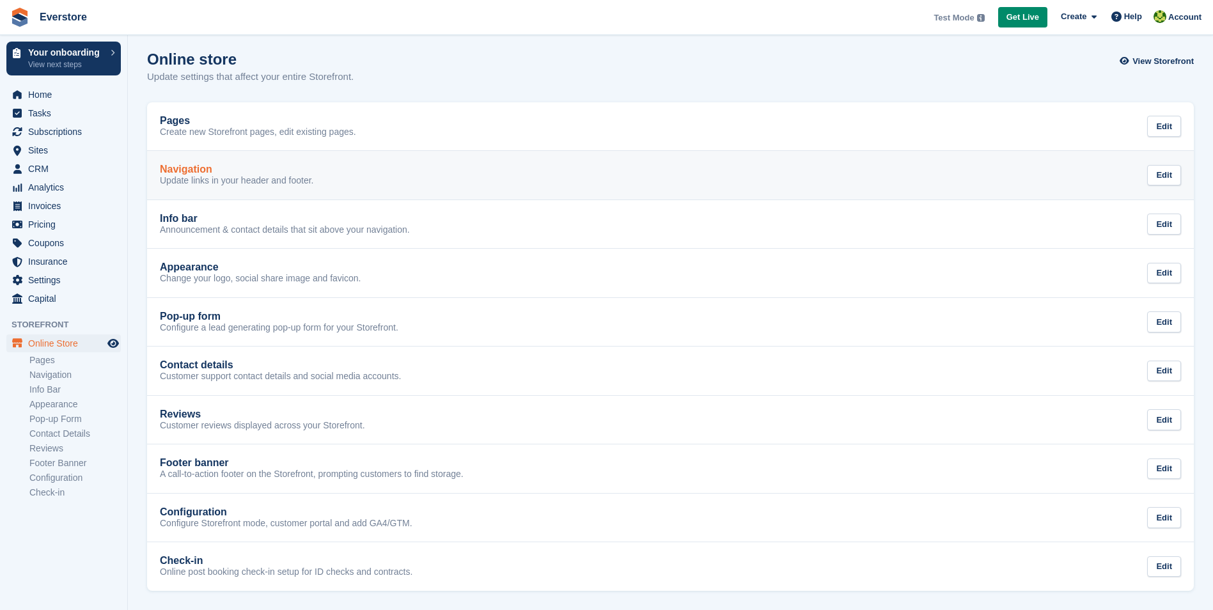
click at [201, 177] on p "Update links in your header and footer." at bounding box center [237, 181] width 154 height 12
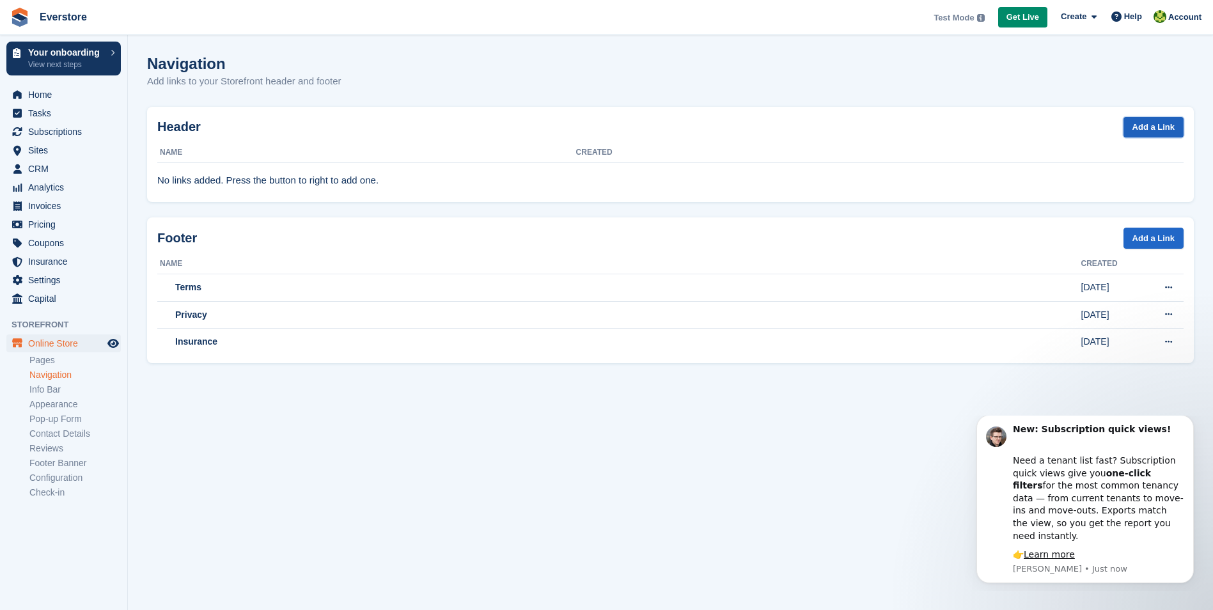
click at [1151, 128] on link "Add a Link" at bounding box center [1154, 127] width 60 height 21
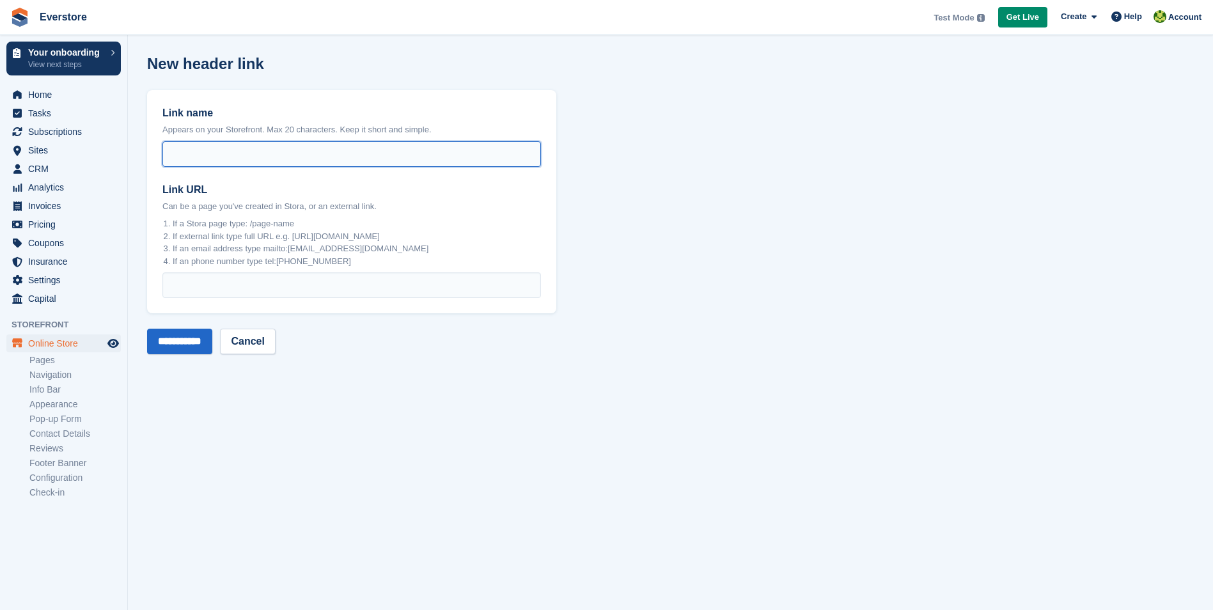
click at [207, 164] on input "Link name" at bounding box center [351, 154] width 379 height 26
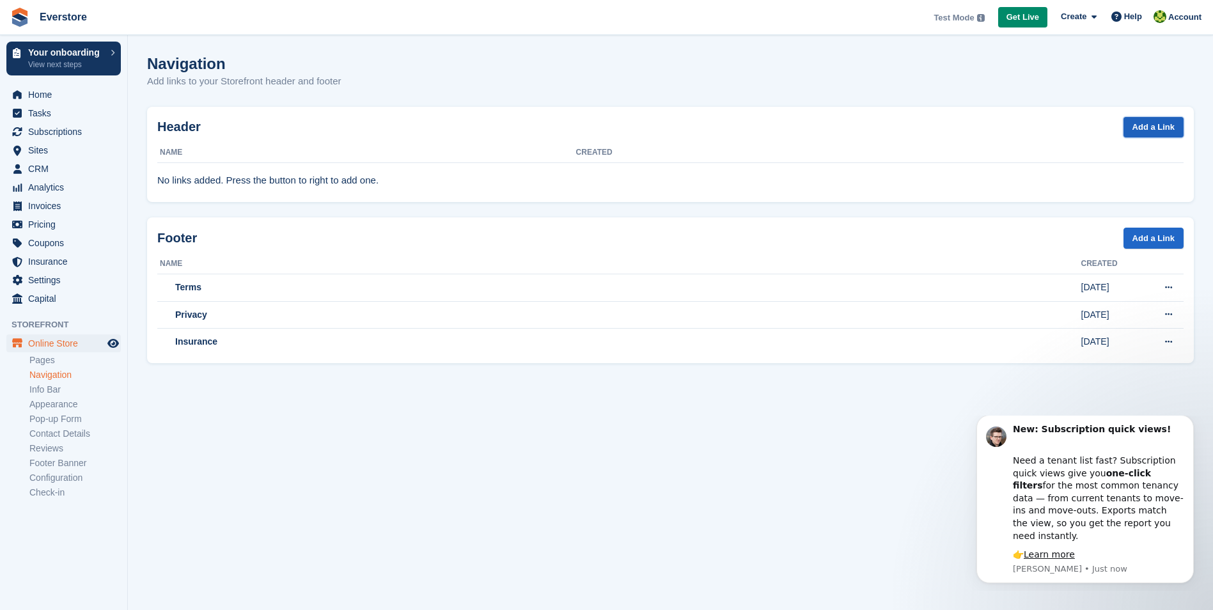
click at [1140, 134] on link "Add a Link" at bounding box center [1154, 127] width 60 height 21
click at [725, 449] on section "Navigation Add links to your Storefront header and footer Header Add a Link Nam…" at bounding box center [670, 305] width 1085 height 610
click at [278, 455] on section "Navigation Add links to your Storefront header and footer Header Add a Link Nam…" at bounding box center [670, 305] width 1085 height 610
click at [52, 404] on link "Appearance" at bounding box center [74, 405] width 91 height 12
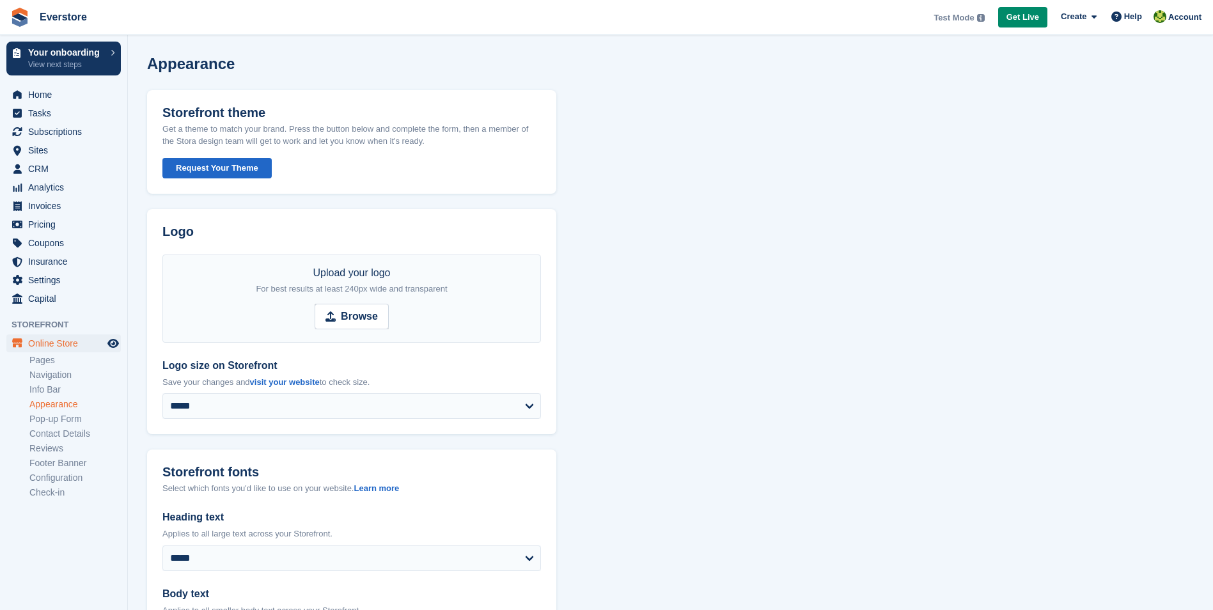
click at [222, 172] on button "Request Your Theme" at bounding box center [216, 168] width 109 height 21
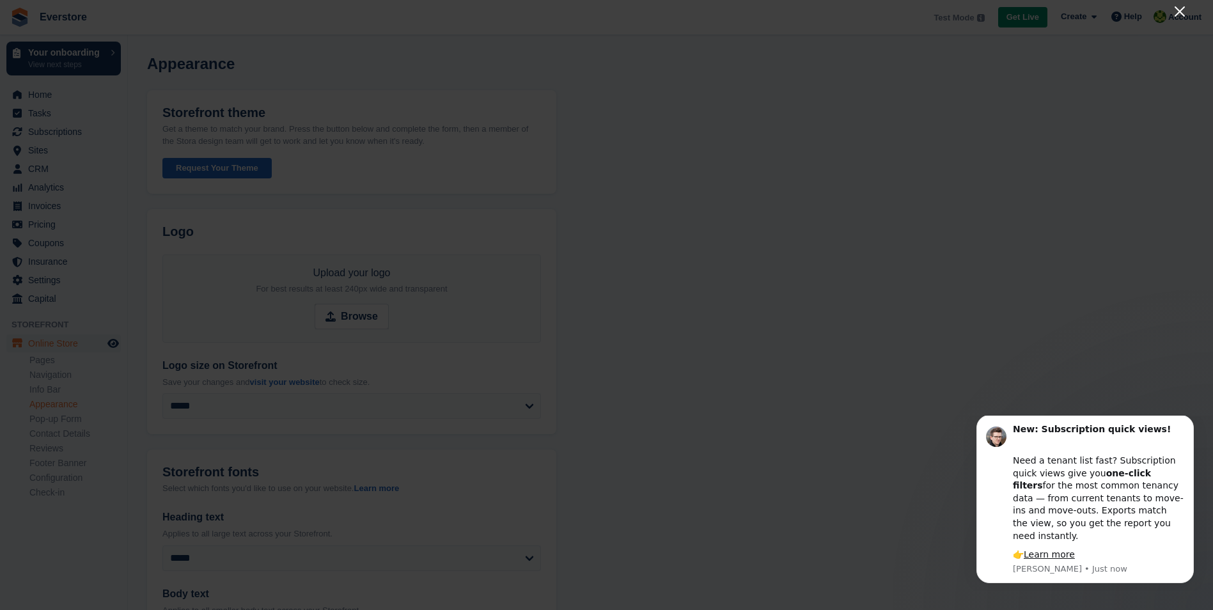
click at [1178, 11] on icon "Close" at bounding box center [1179, 11] width 15 height 15
